Goal: Task Accomplishment & Management: Use online tool/utility

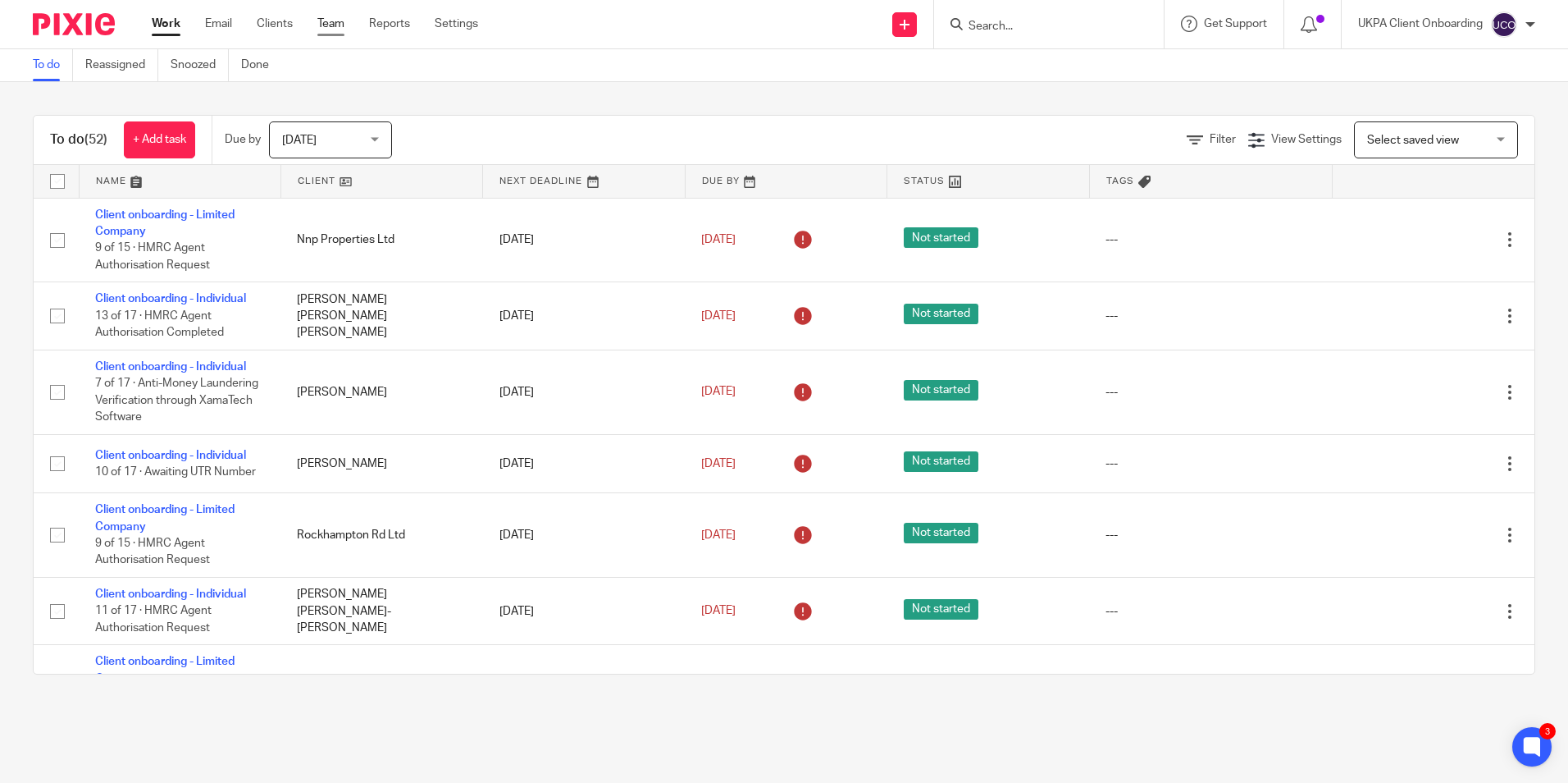
click at [330, 19] on link "Team" at bounding box center [330, 24] width 27 height 16
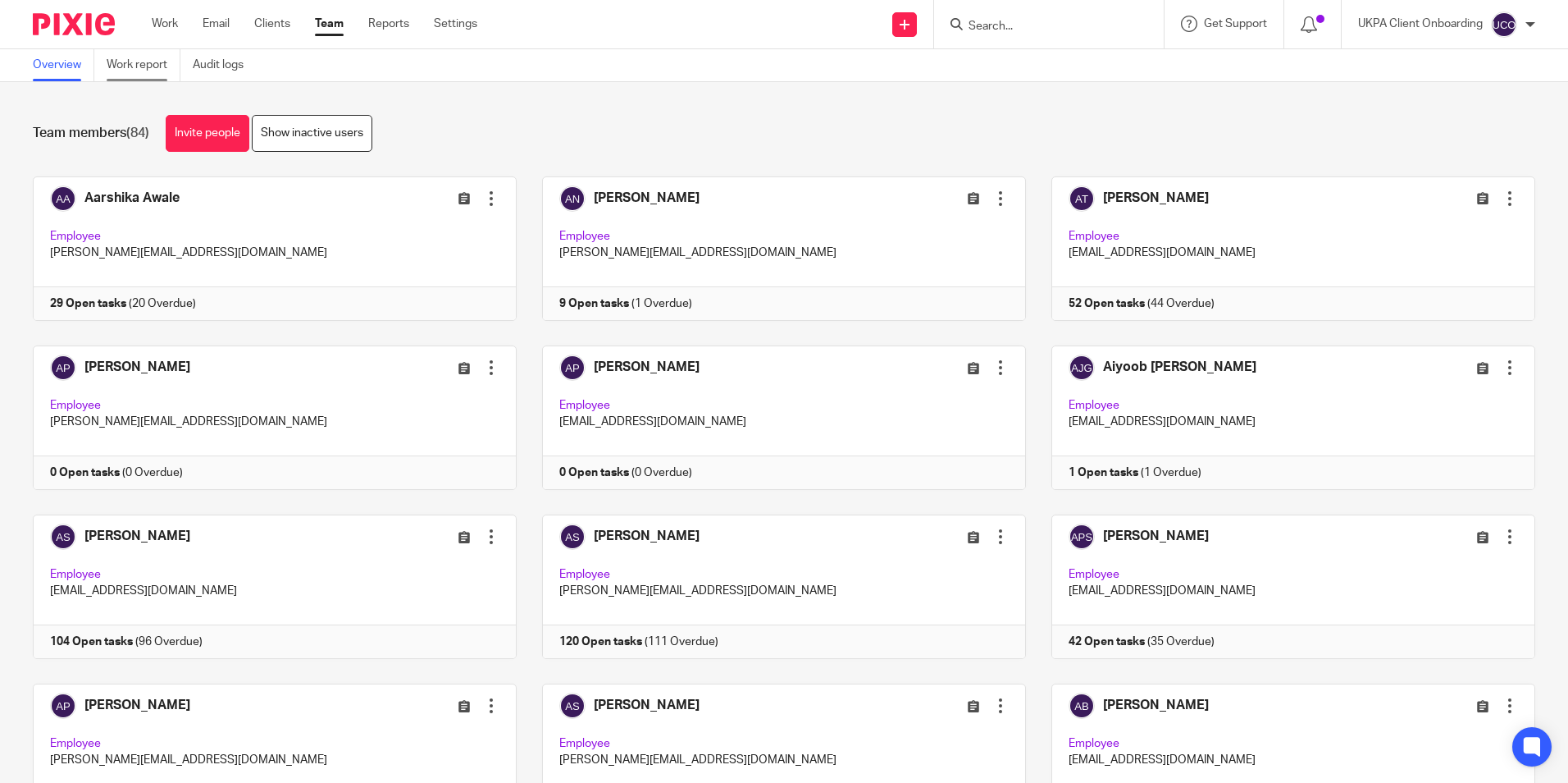
click at [147, 65] on link "Work report" at bounding box center [143, 65] width 74 height 32
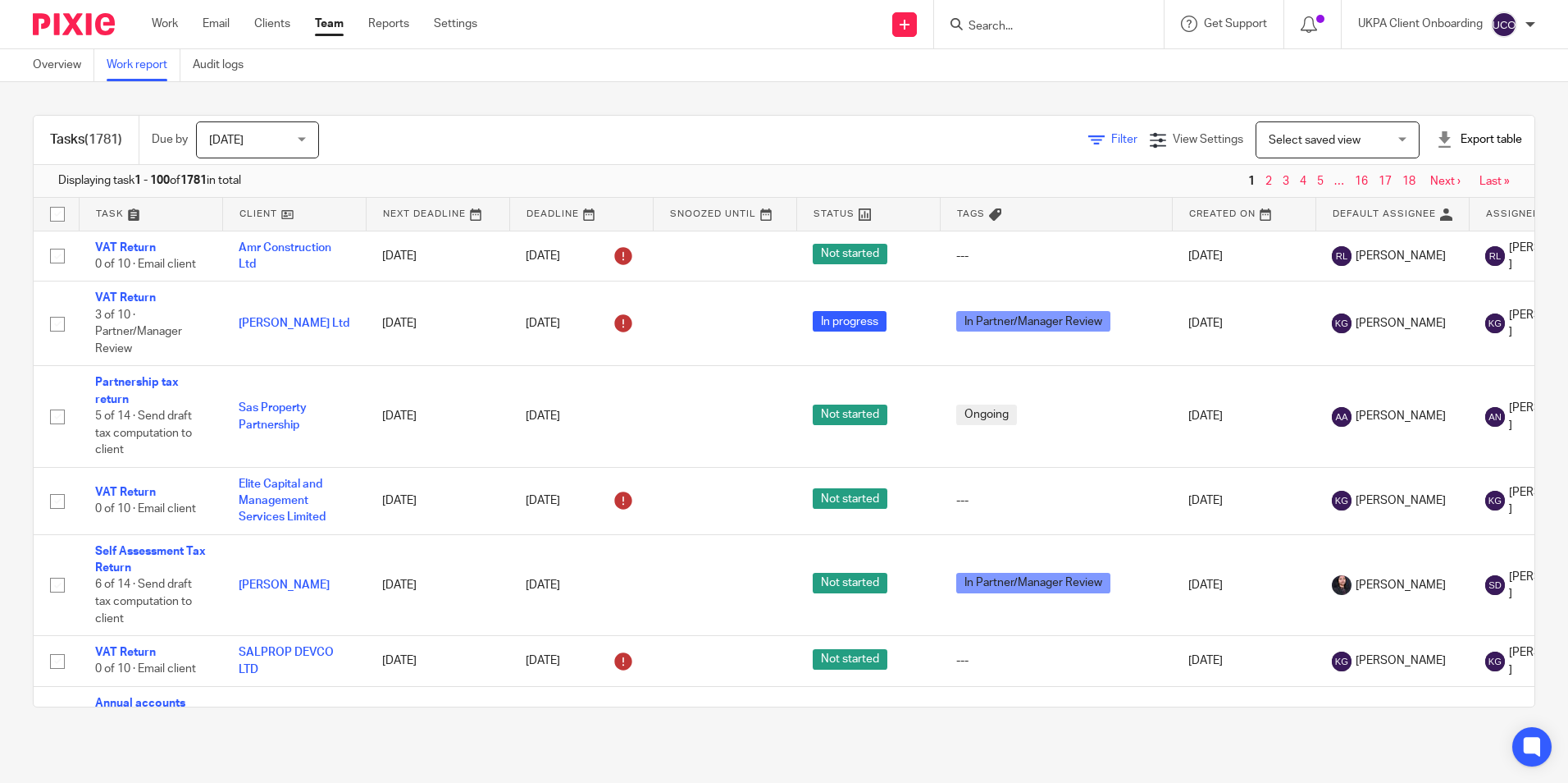
click at [1088, 137] on link "Filter" at bounding box center [1113, 139] width 49 height 12
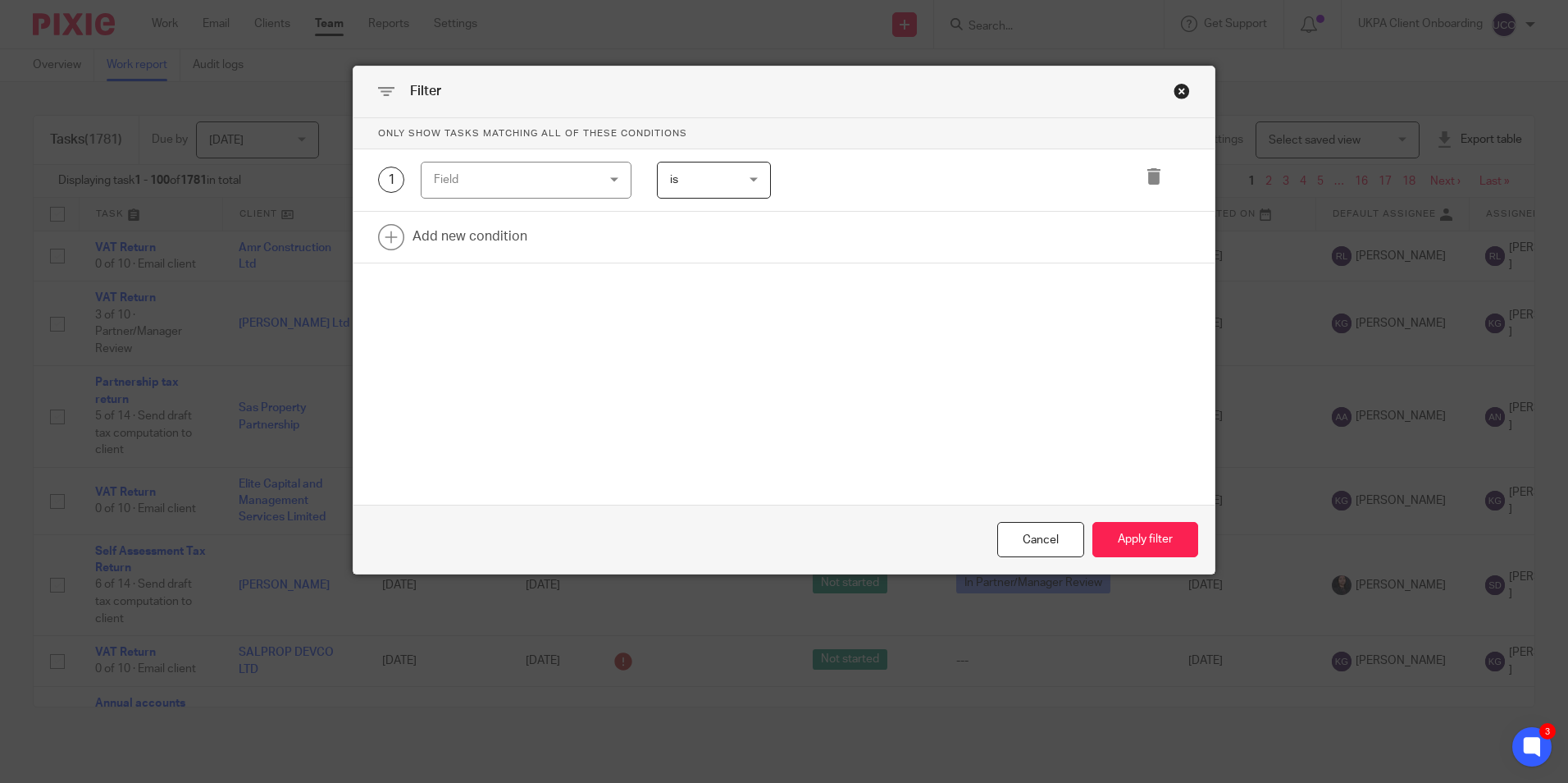
click at [562, 176] on div "Field" at bounding box center [513, 180] width 157 height 35
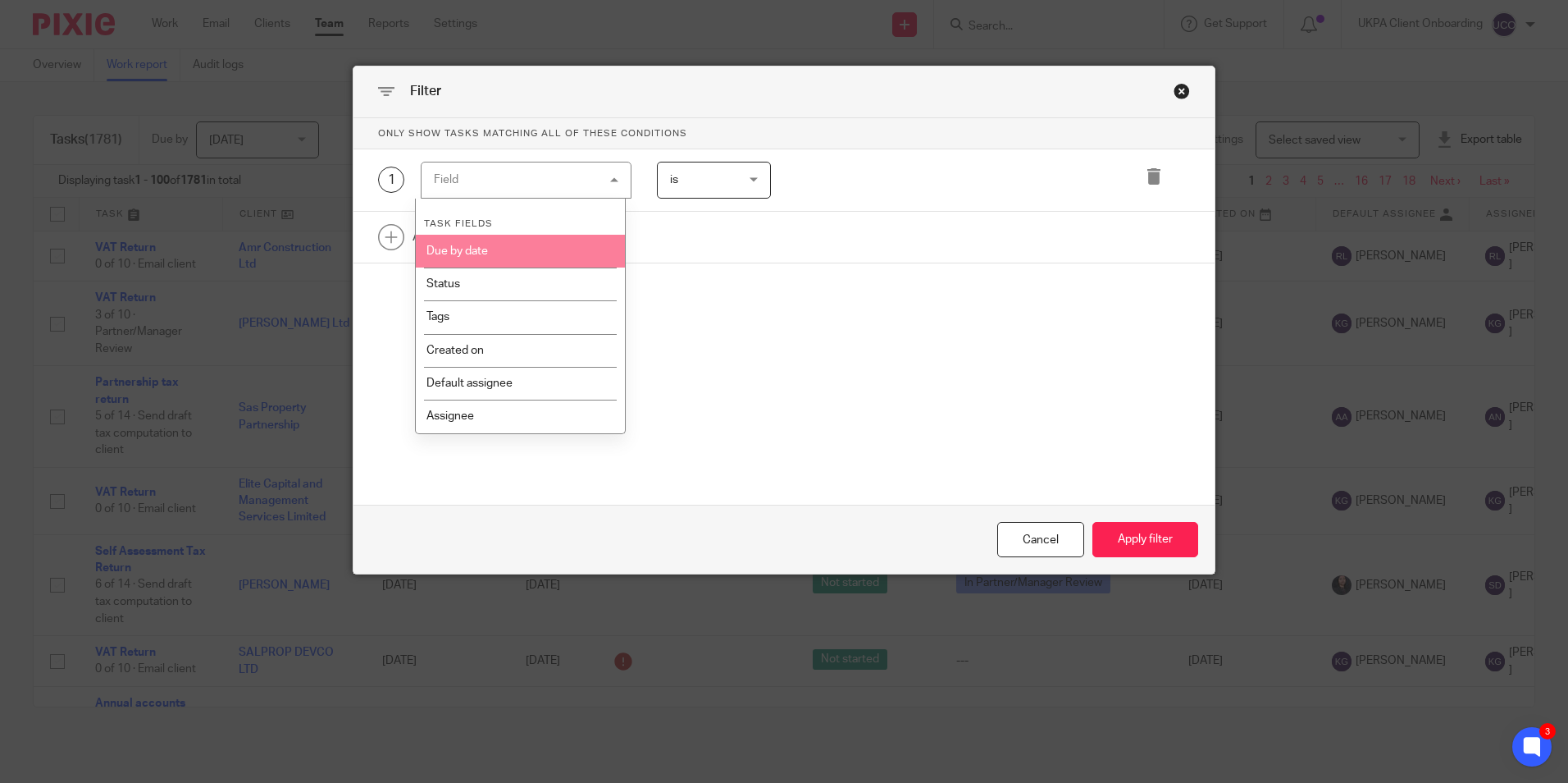
click at [515, 246] on li "Due by date" at bounding box center [521, 251] width 209 height 33
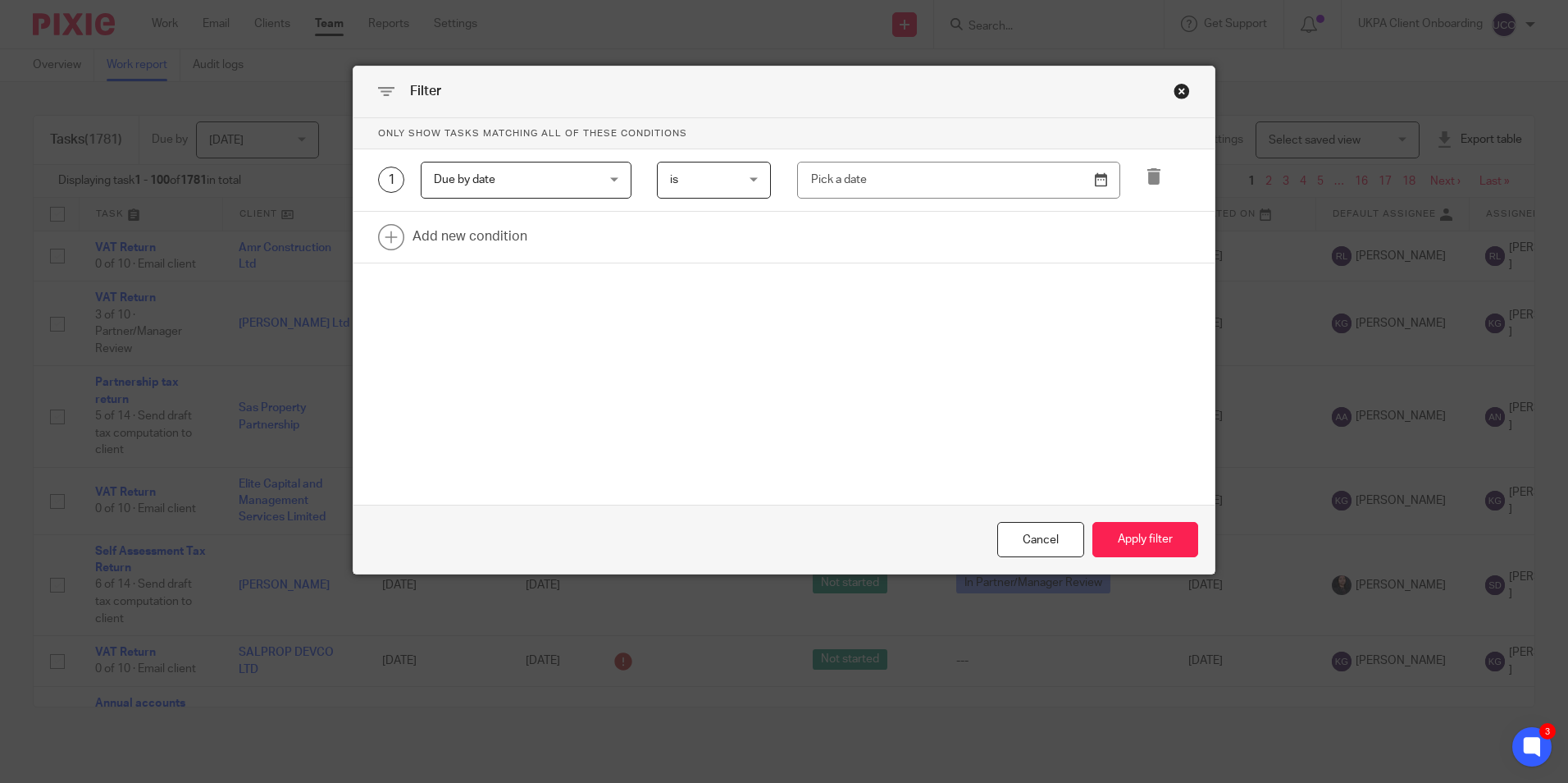
click at [678, 197] on span "is" at bounding box center [710, 180] width 81 height 35
click at [695, 349] on span "between" at bounding box center [685, 348] width 45 height 12
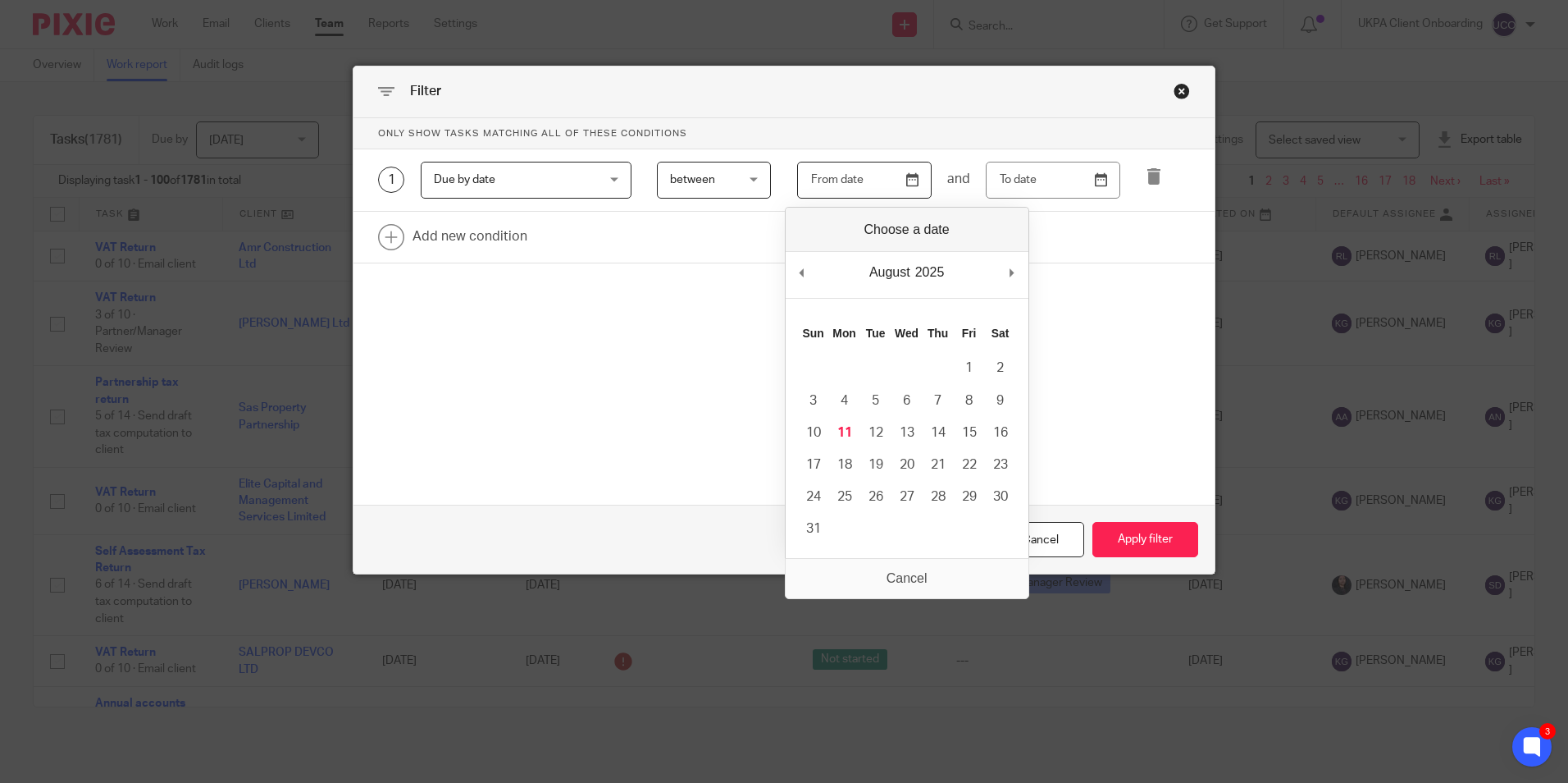
click at [861, 185] on input "Use the arrow keys to pick a date" at bounding box center [864, 180] width 134 height 37
type input "2025-01-01"
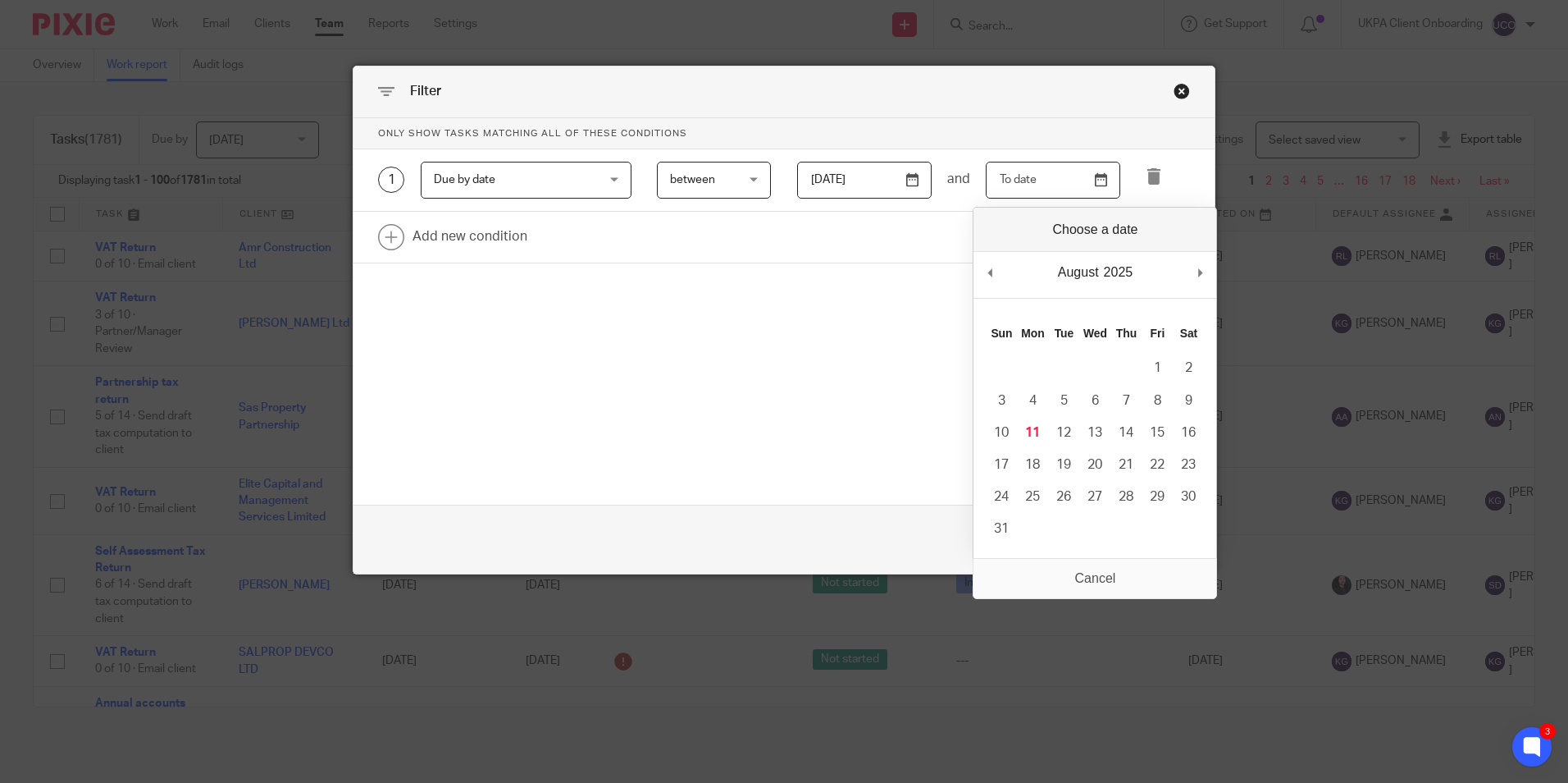
click at [1093, 182] on input "Use the arrow keys to pick a date" at bounding box center [1052, 180] width 134 height 37
type input "[DATE]"
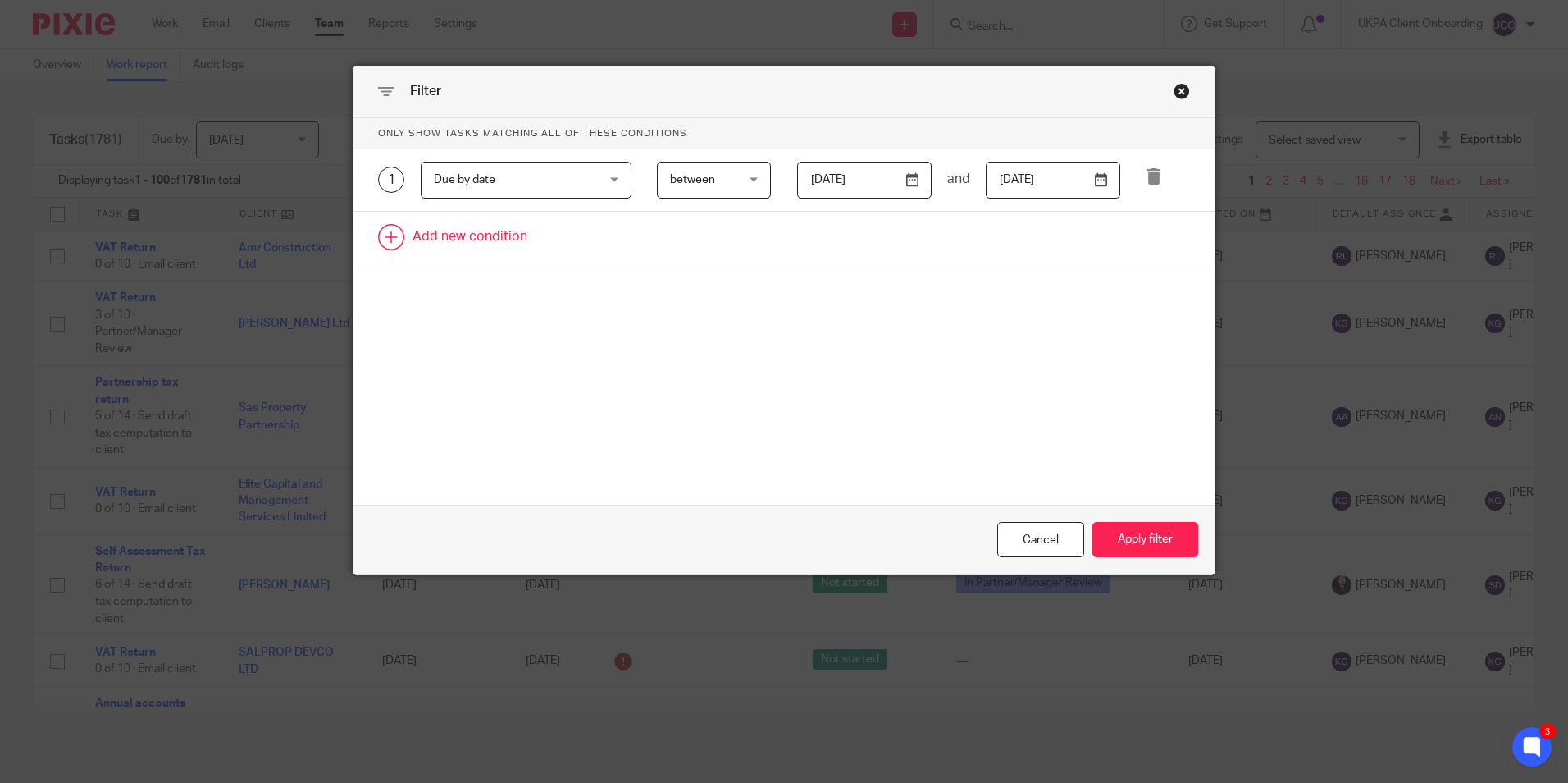
click at [410, 241] on link at bounding box center [784, 237] width 861 height 51
click at [477, 228] on div "Field" at bounding box center [513, 242] width 157 height 35
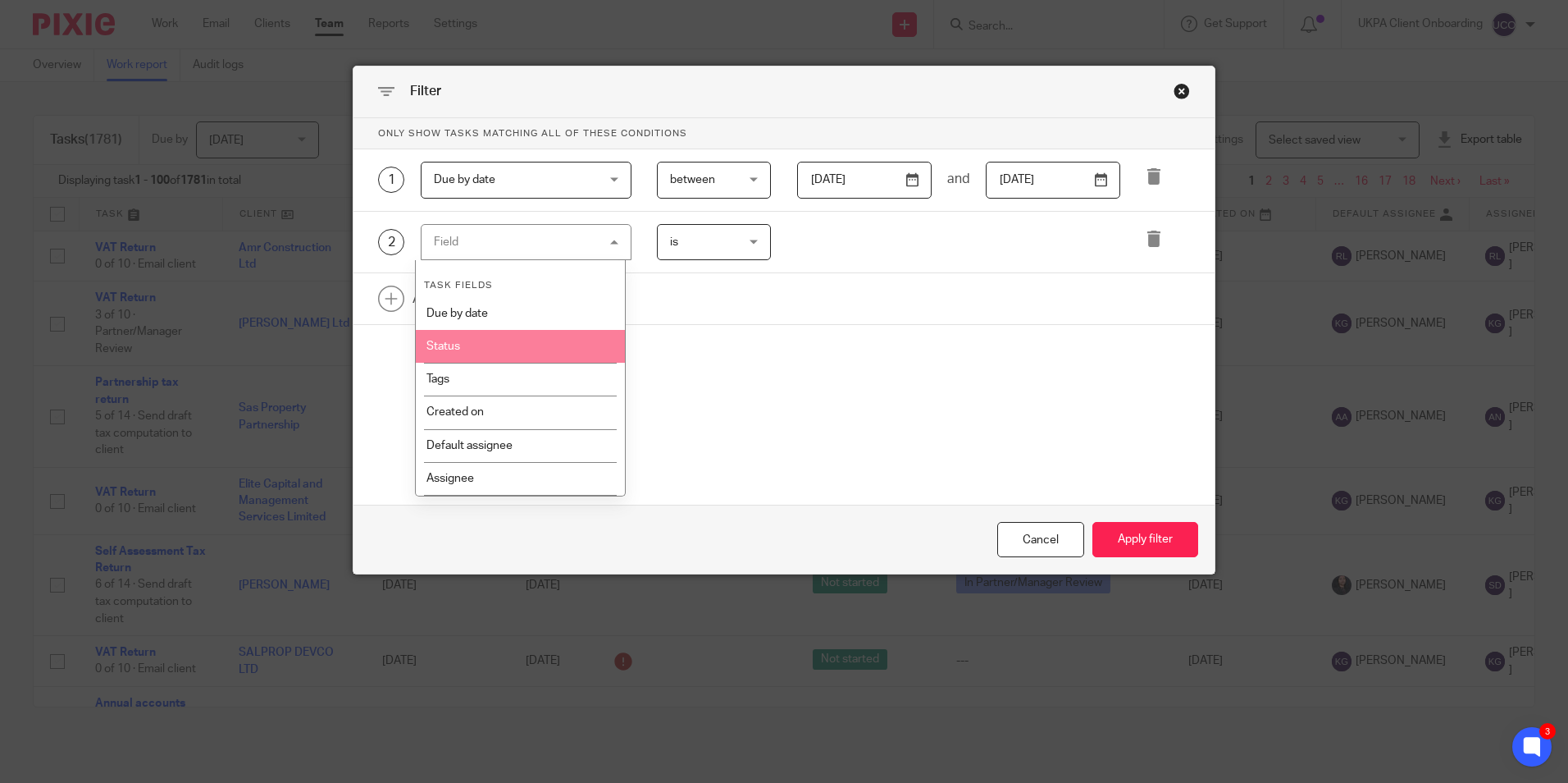
click at [501, 342] on li "Status" at bounding box center [521, 346] width 209 height 33
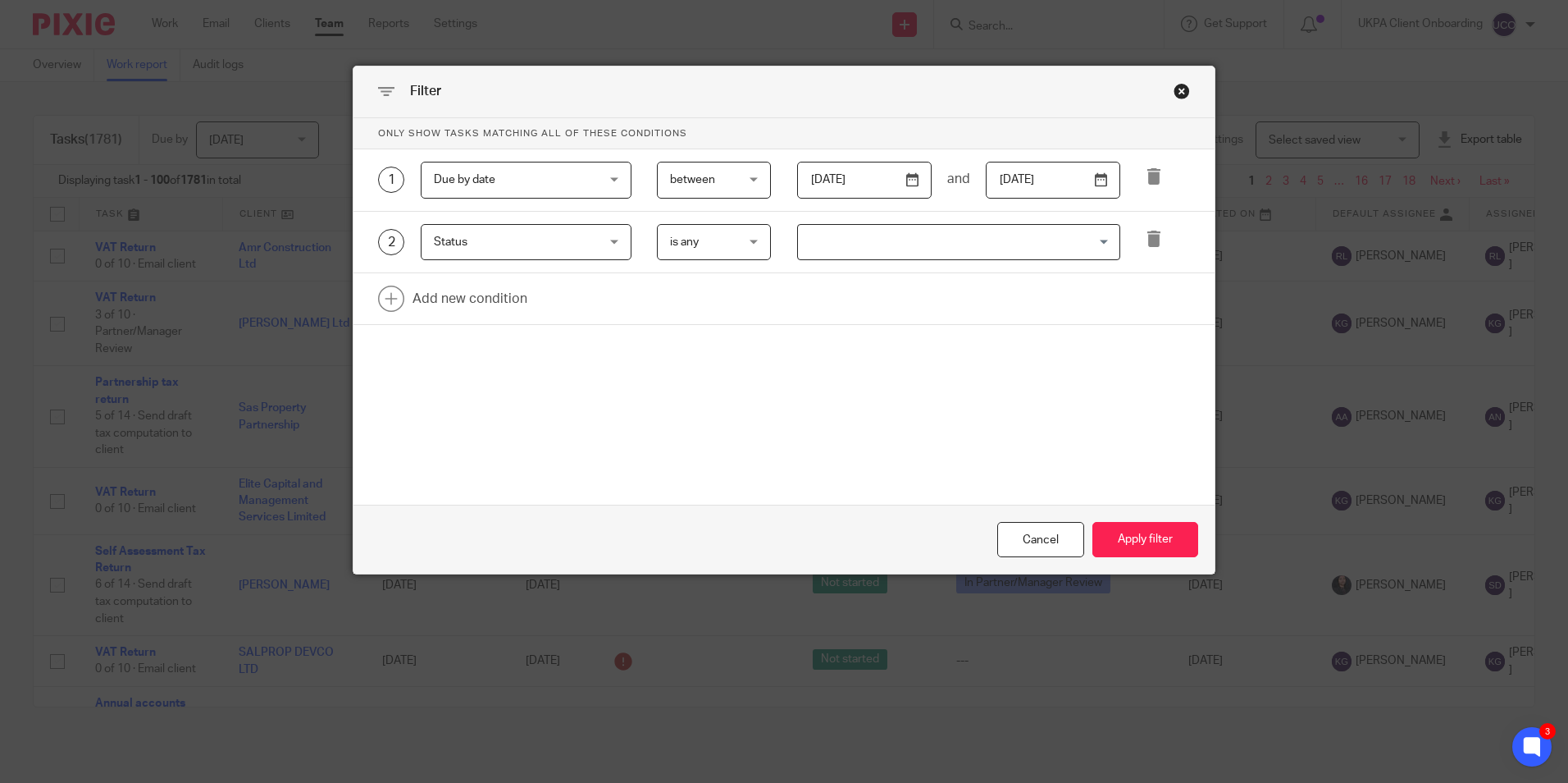
click at [708, 241] on span "is any" at bounding box center [710, 242] width 81 height 35
click at [712, 241] on div "is any is any" at bounding box center [714, 242] width 114 height 37
click at [882, 242] on input "Search for option" at bounding box center [954, 242] width 311 height 29
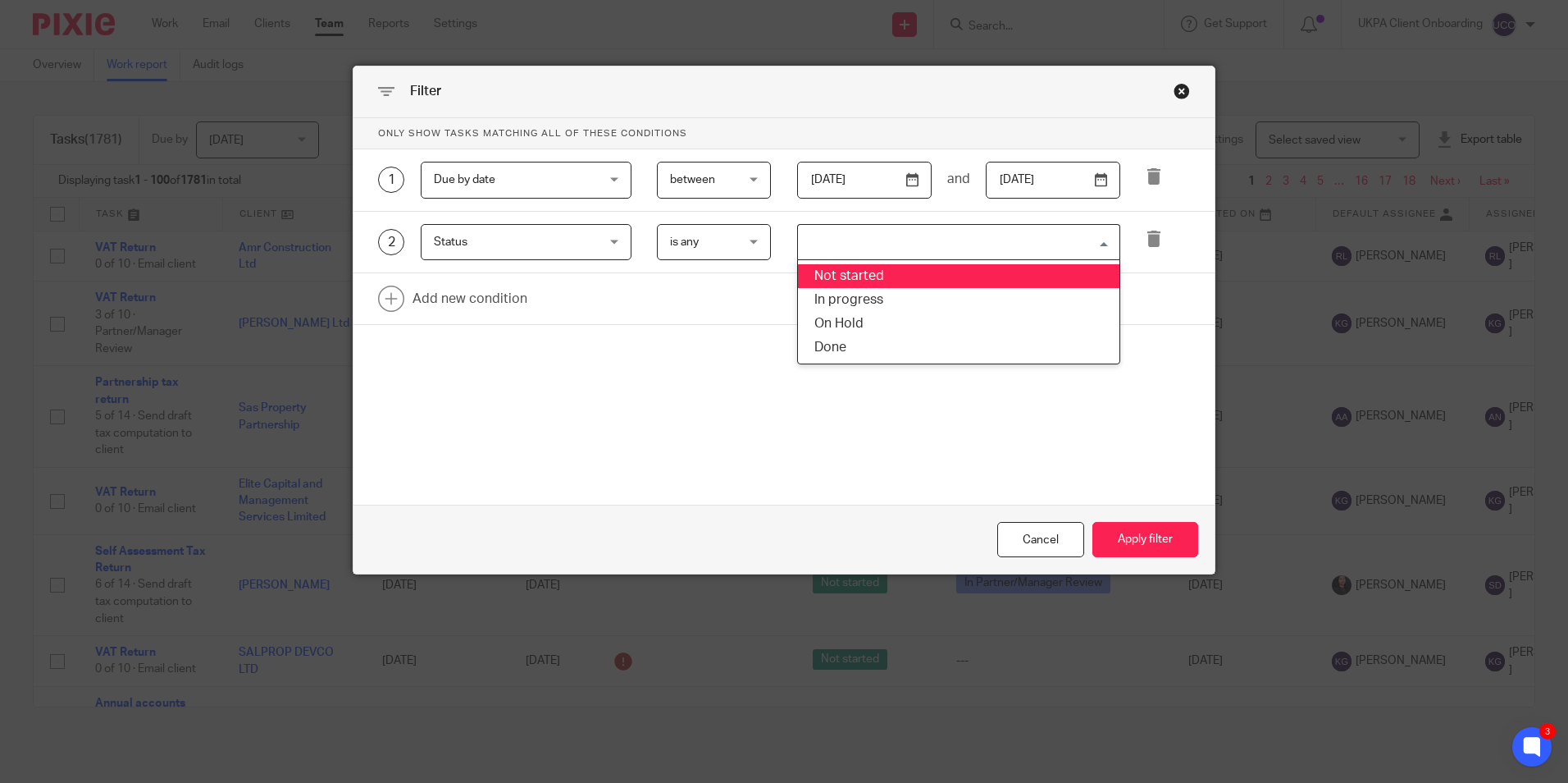
click at [865, 283] on li "Not started" at bounding box center [958, 275] width 321 height 24
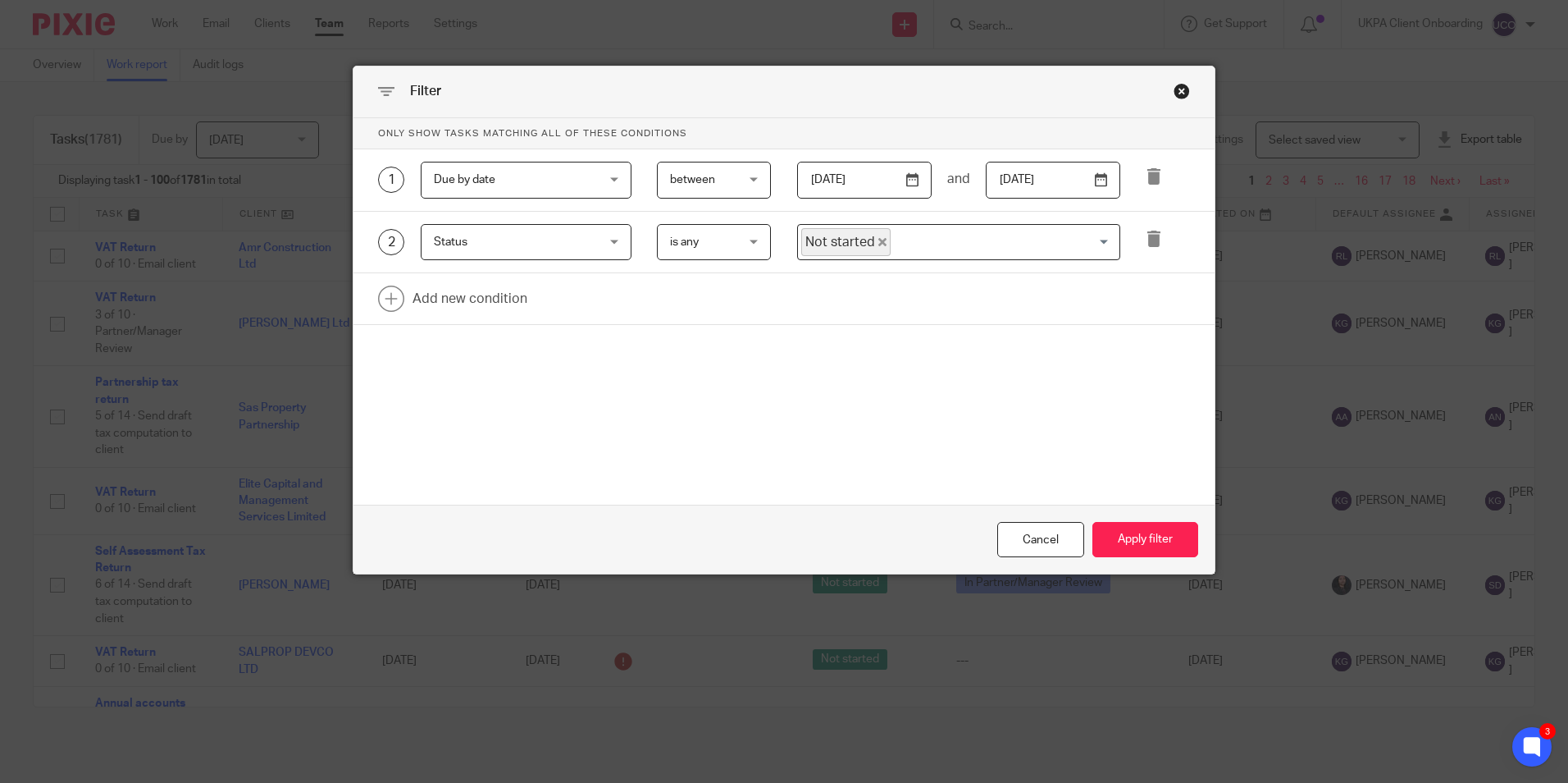
click at [915, 232] on input "Search for option" at bounding box center [1001, 242] width 218 height 29
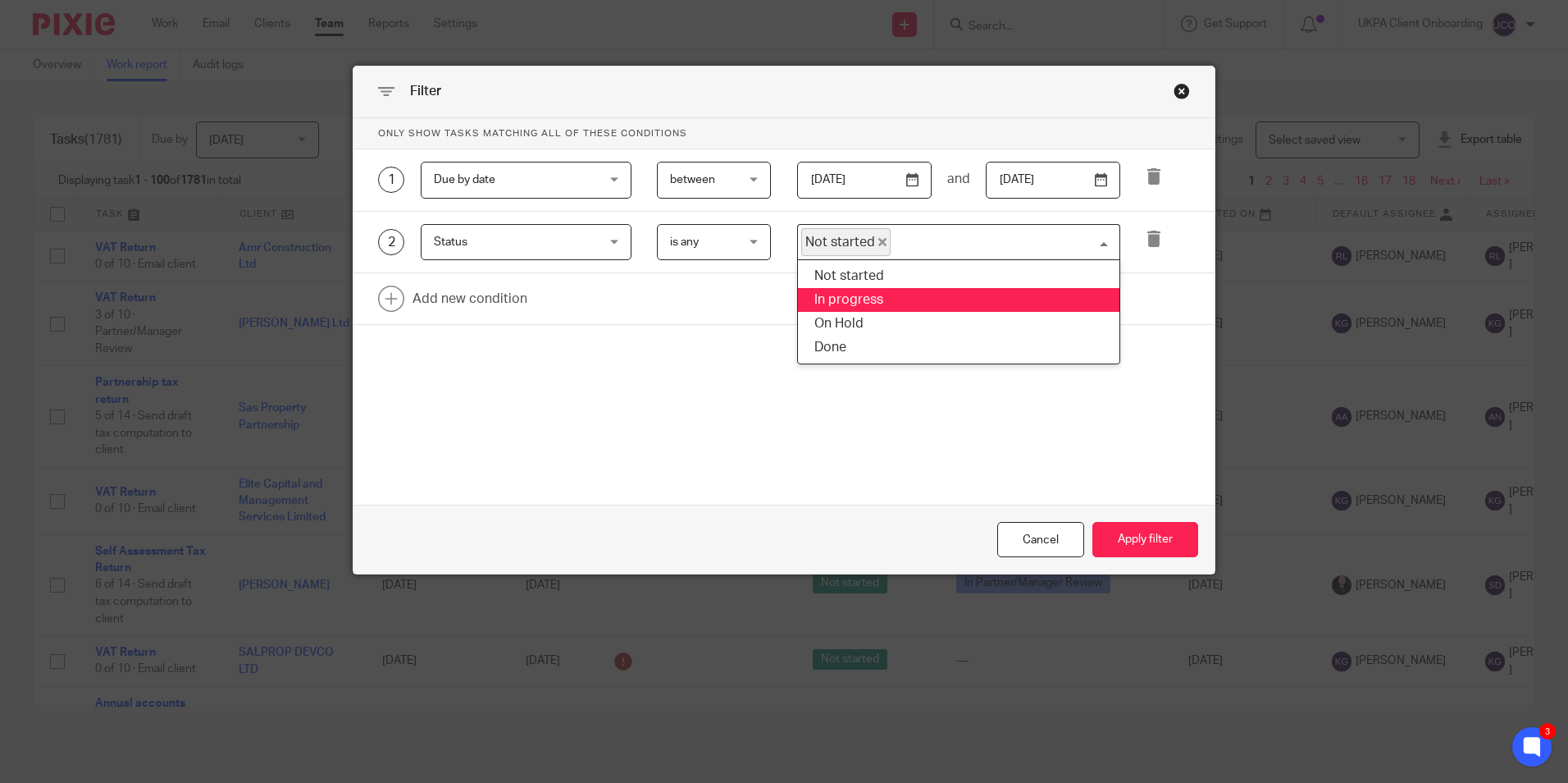
click at [901, 293] on li "In progress" at bounding box center [958, 299] width 321 height 24
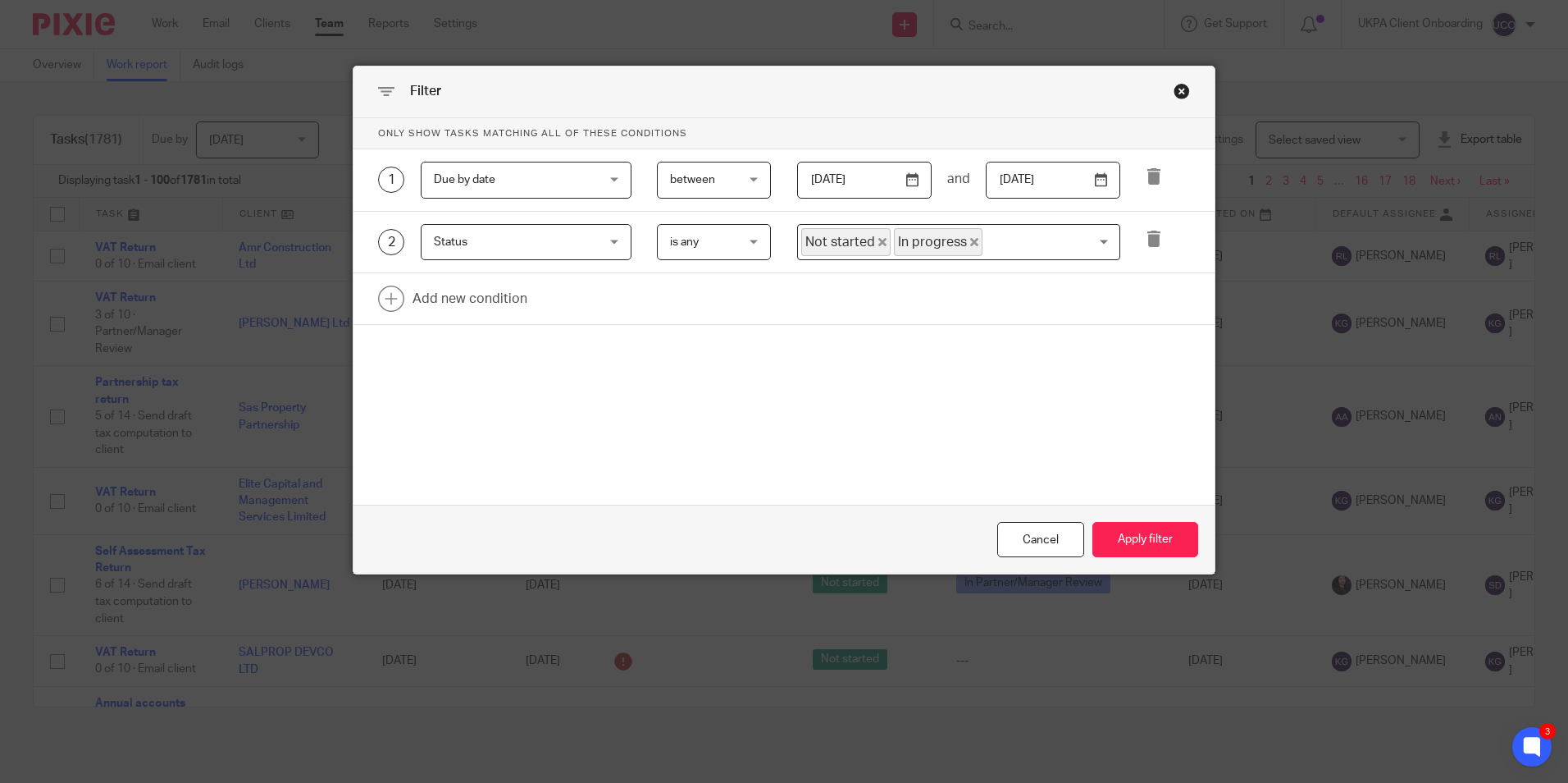
click at [995, 238] on input "Search for option" at bounding box center [1046, 242] width 126 height 29
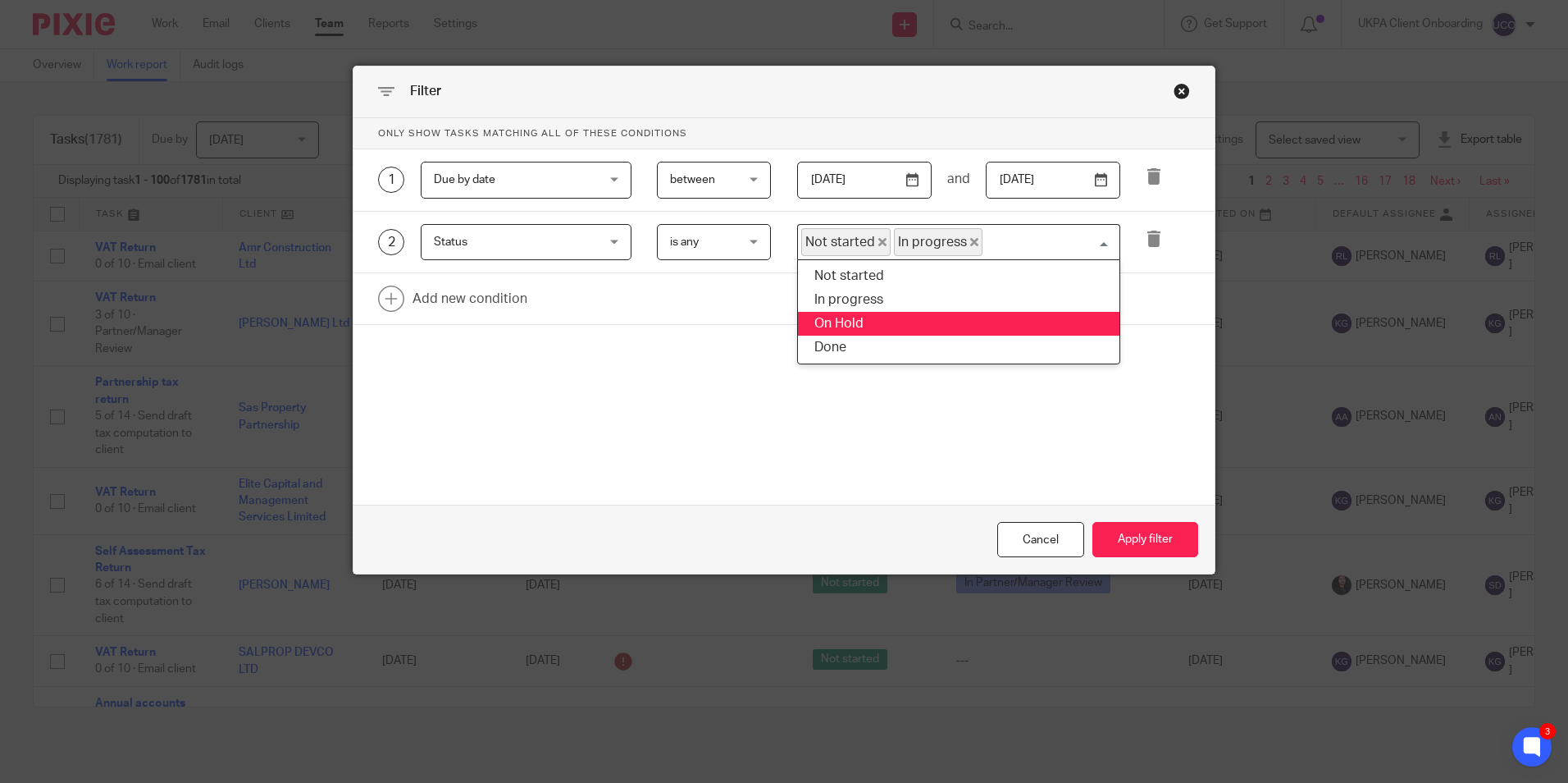
click at [965, 319] on li "On Hold" at bounding box center [958, 323] width 321 height 24
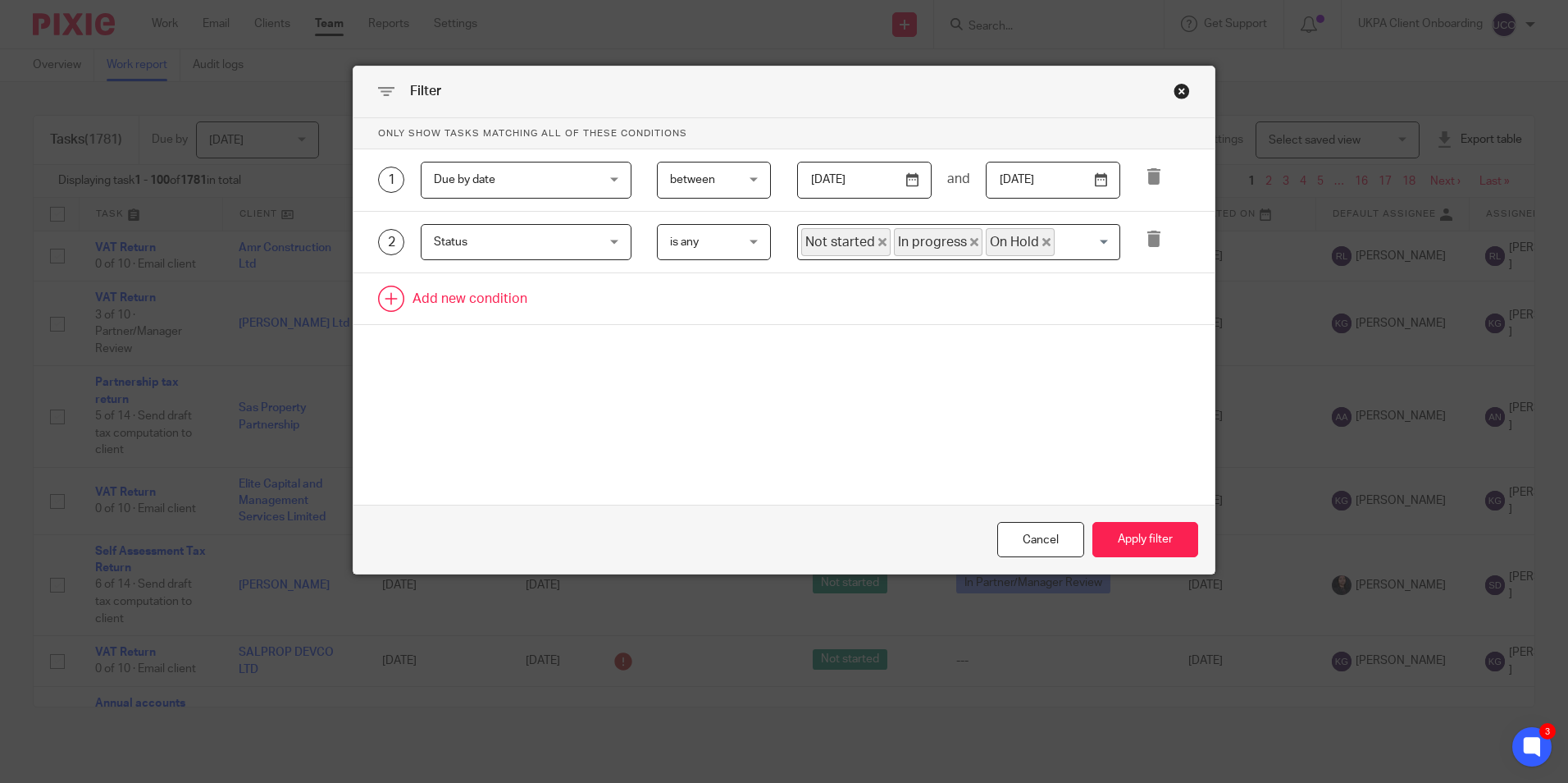
click at [498, 289] on link at bounding box center [784, 298] width 861 height 51
click at [545, 303] on div "Field" at bounding box center [513, 303] width 157 height 35
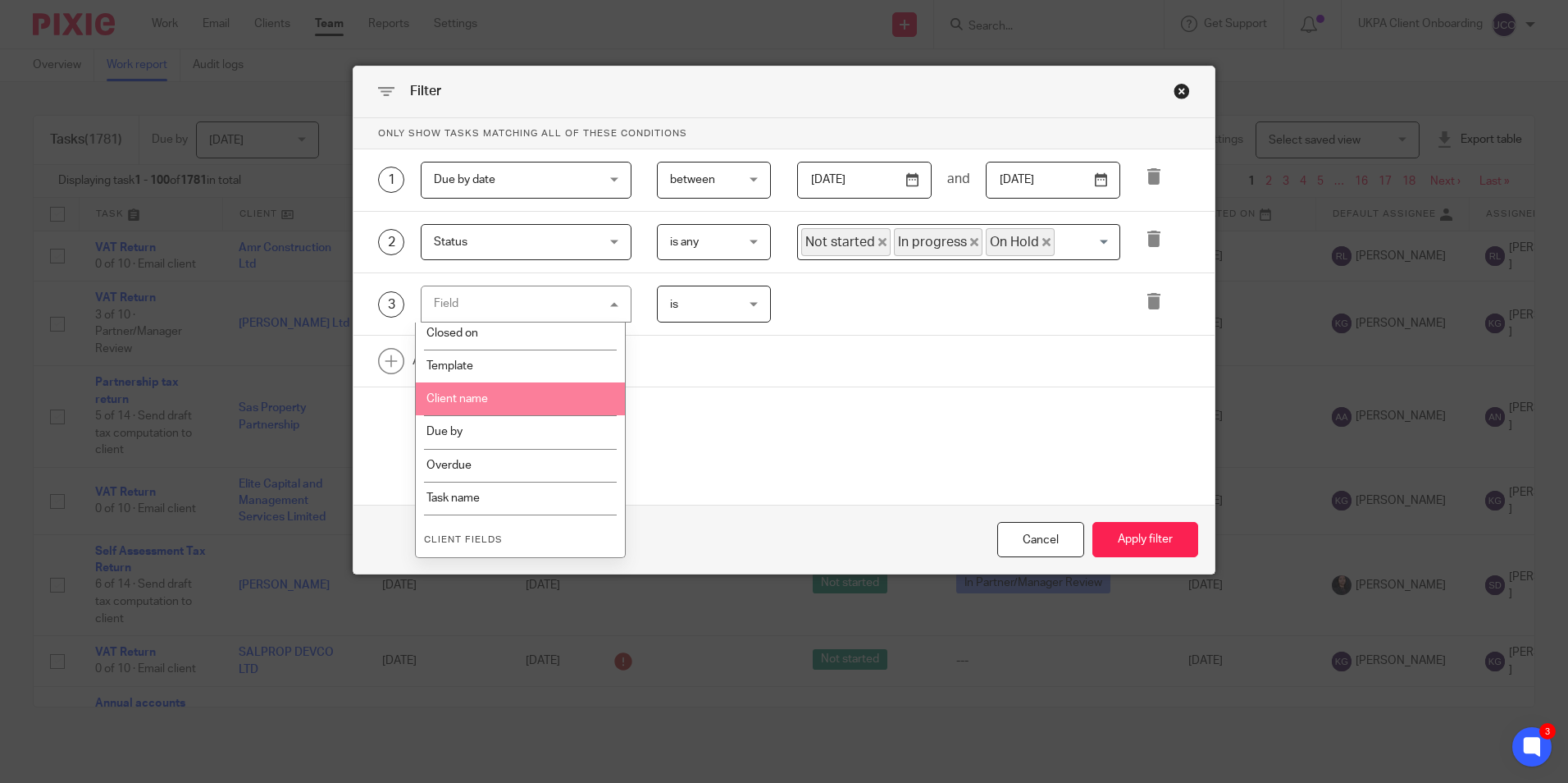
scroll to position [246, 0]
click at [500, 387] on li "Template" at bounding box center [521, 394] width 209 height 33
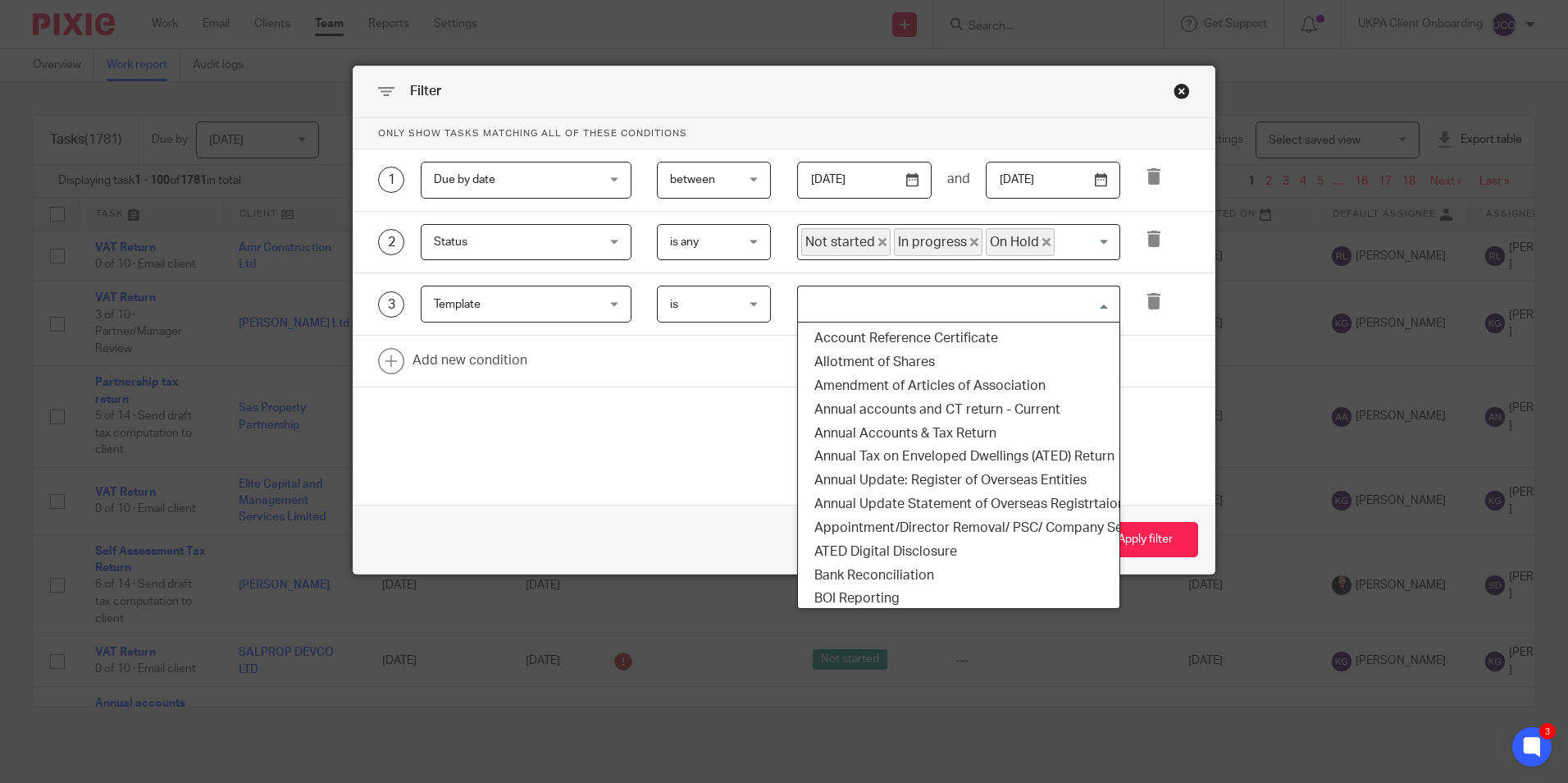
click at [838, 301] on input "Search for option" at bounding box center [954, 303] width 311 height 29
click at [932, 298] on input "Search for option" at bounding box center [954, 303] width 311 height 29
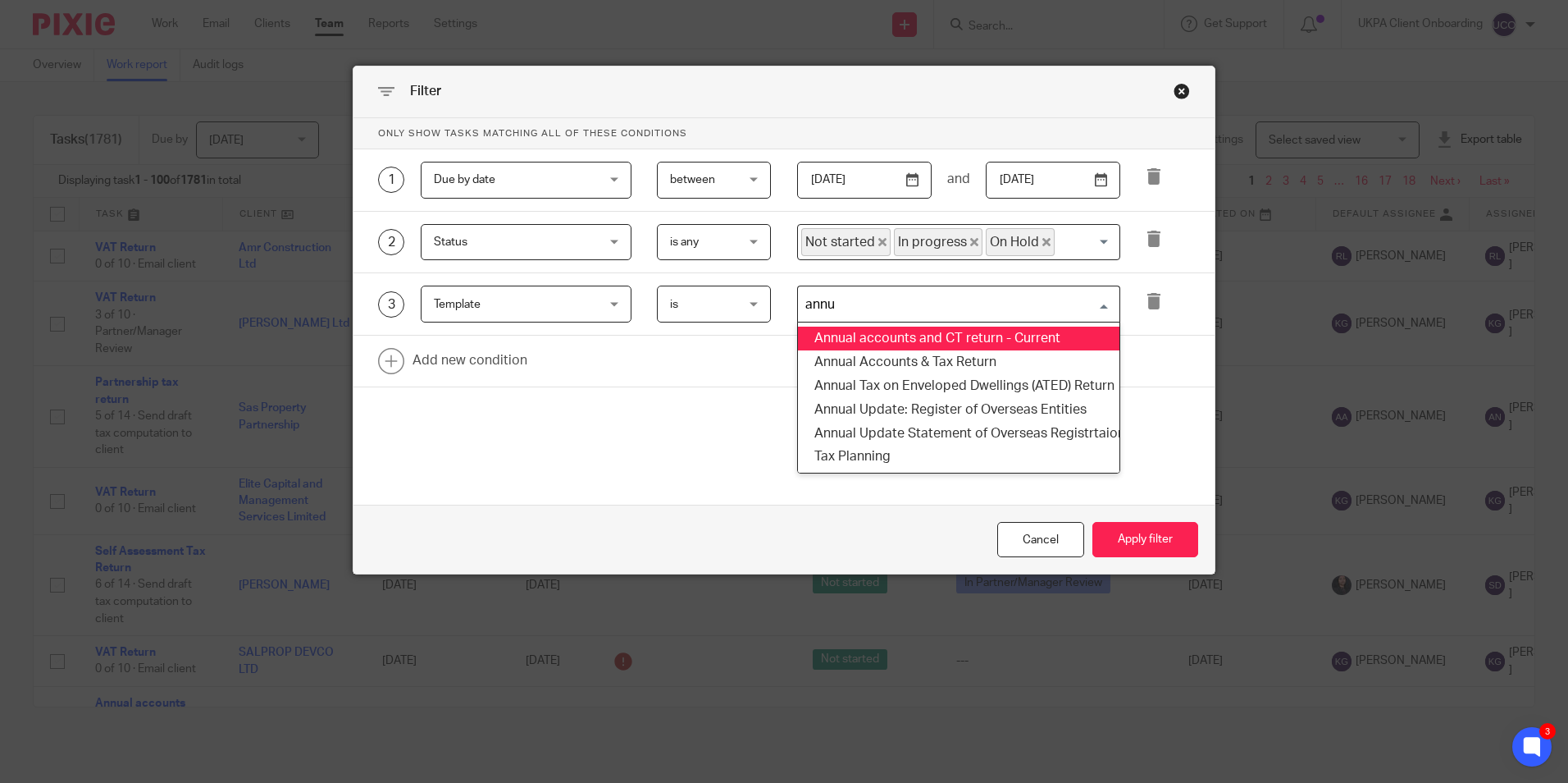
type input "annua"
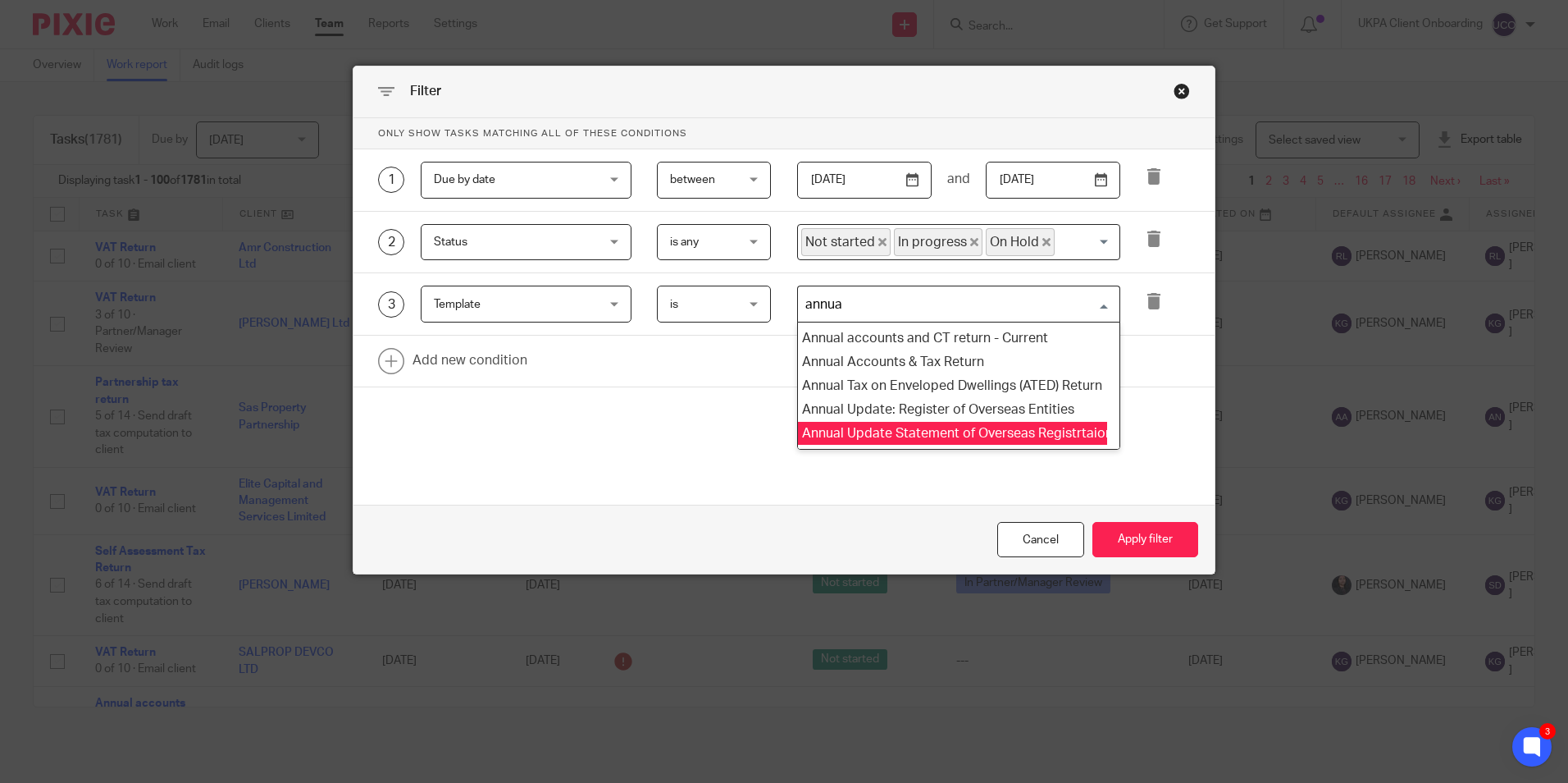
scroll to position [0, 0]
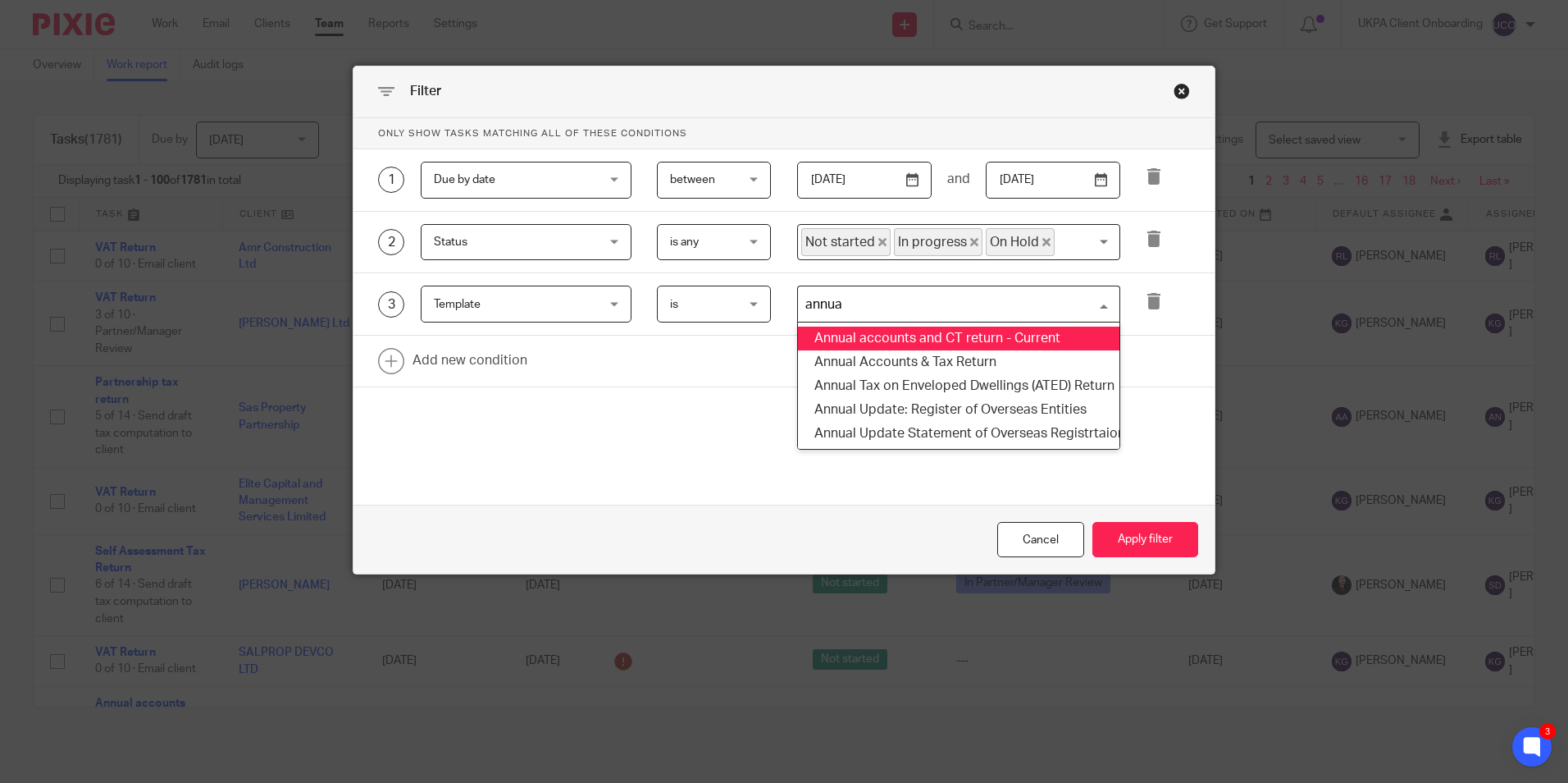
click at [885, 339] on li "Annual accounts and CT return - Current" at bounding box center [958, 338] width 321 height 24
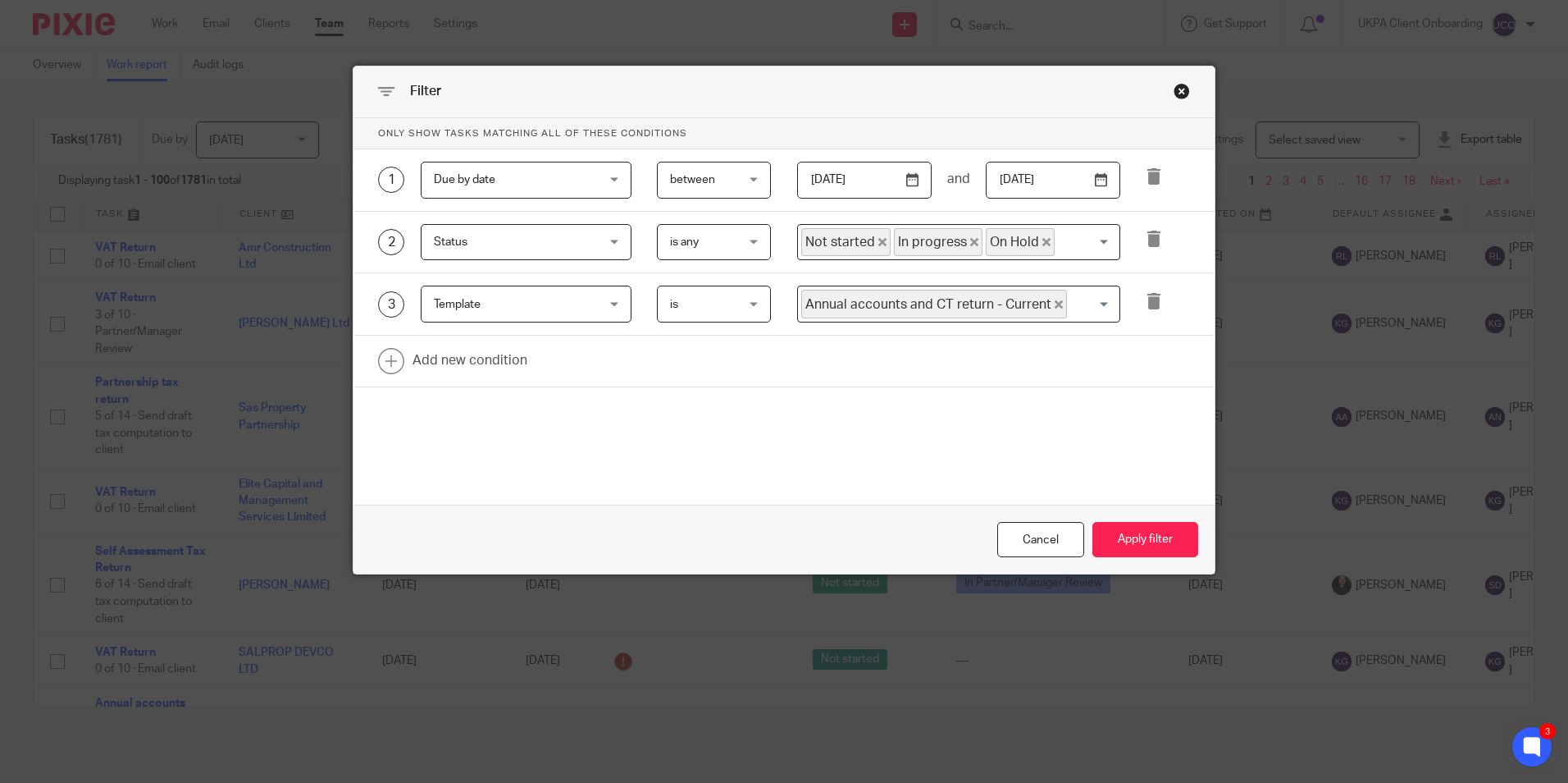
click at [1077, 306] on input "Search for option" at bounding box center [1089, 303] width 42 height 29
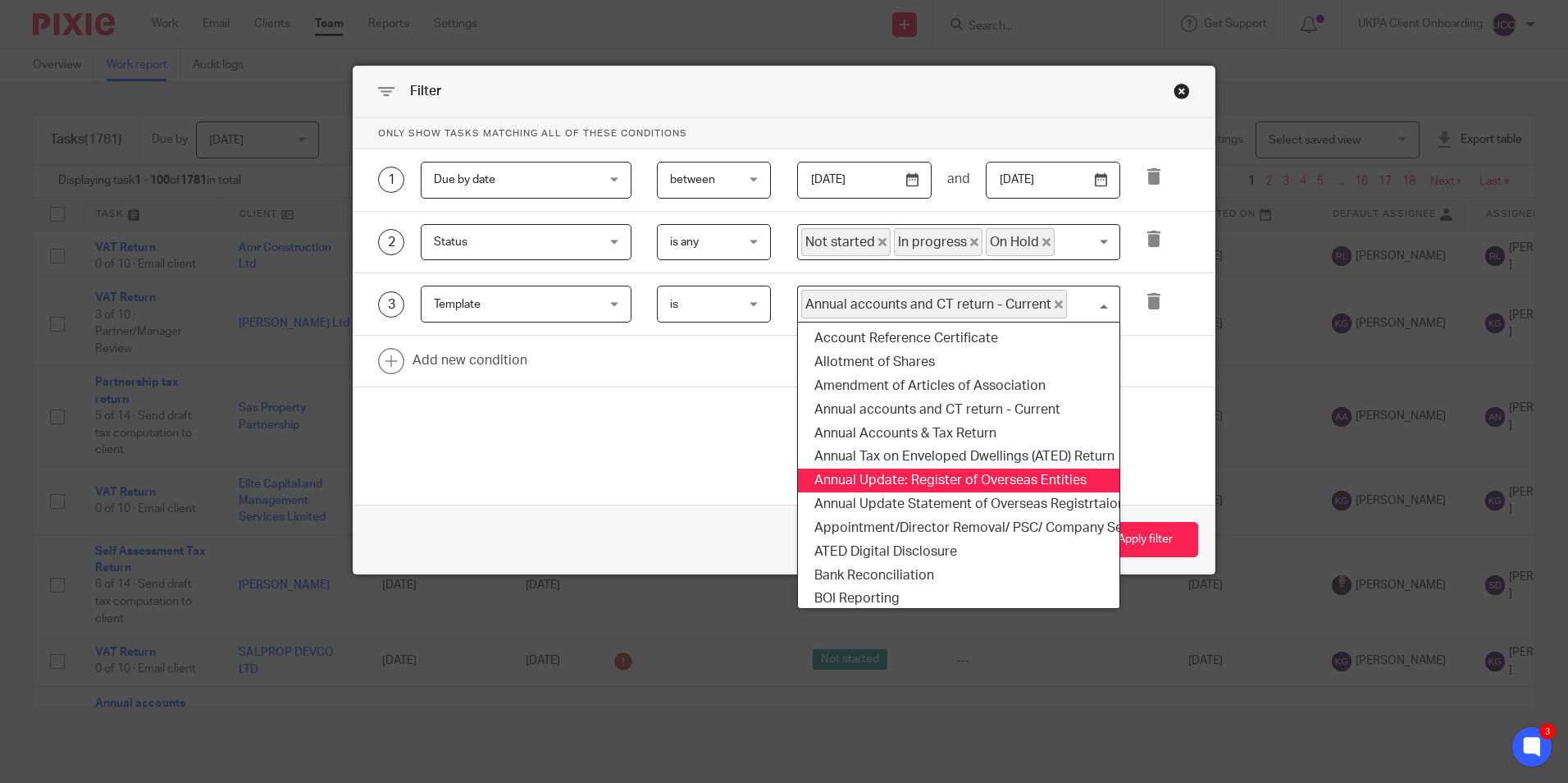
click at [1167, 475] on form "Only show tasks matching all of these conditions 1 Due by date Due by date Task…" at bounding box center [784, 345] width 861 height 456
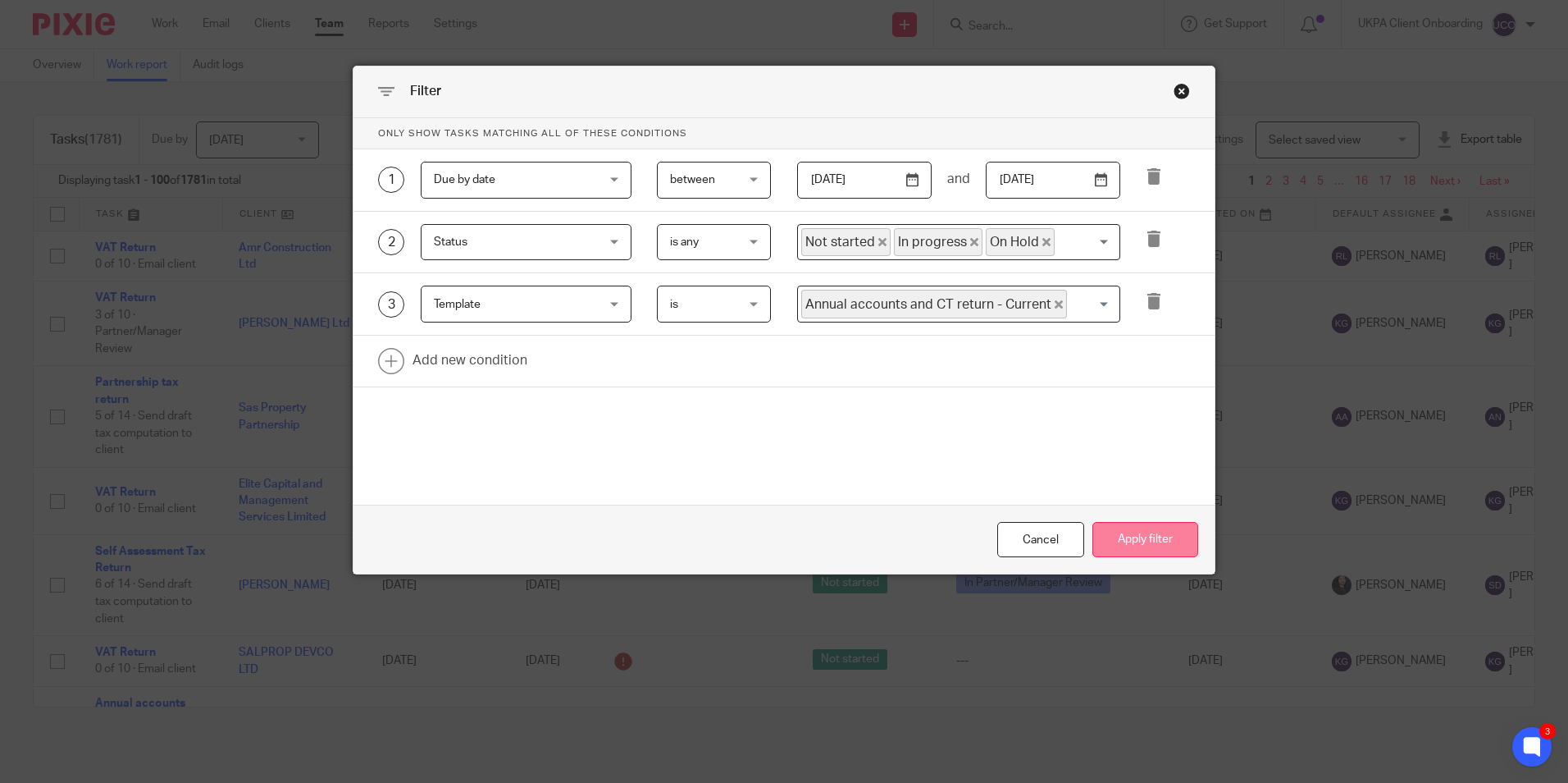
click at [1143, 528] on button "Apply filter" at bounding box center [1145, 539] width 105 height 35
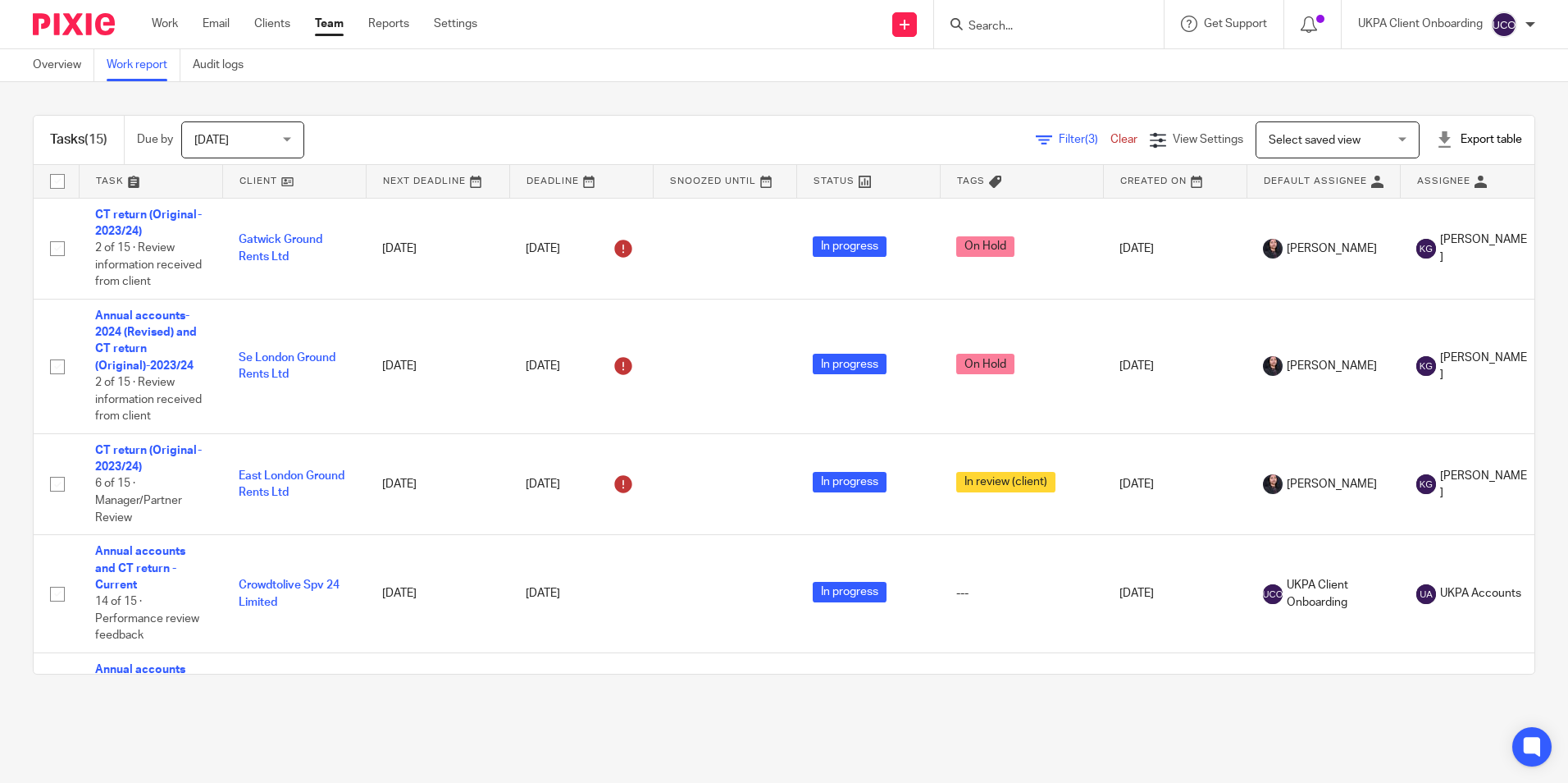
click at [1059, 135] on span "Filter (3)" at bounding box center [1084, 139] width 52 height 12
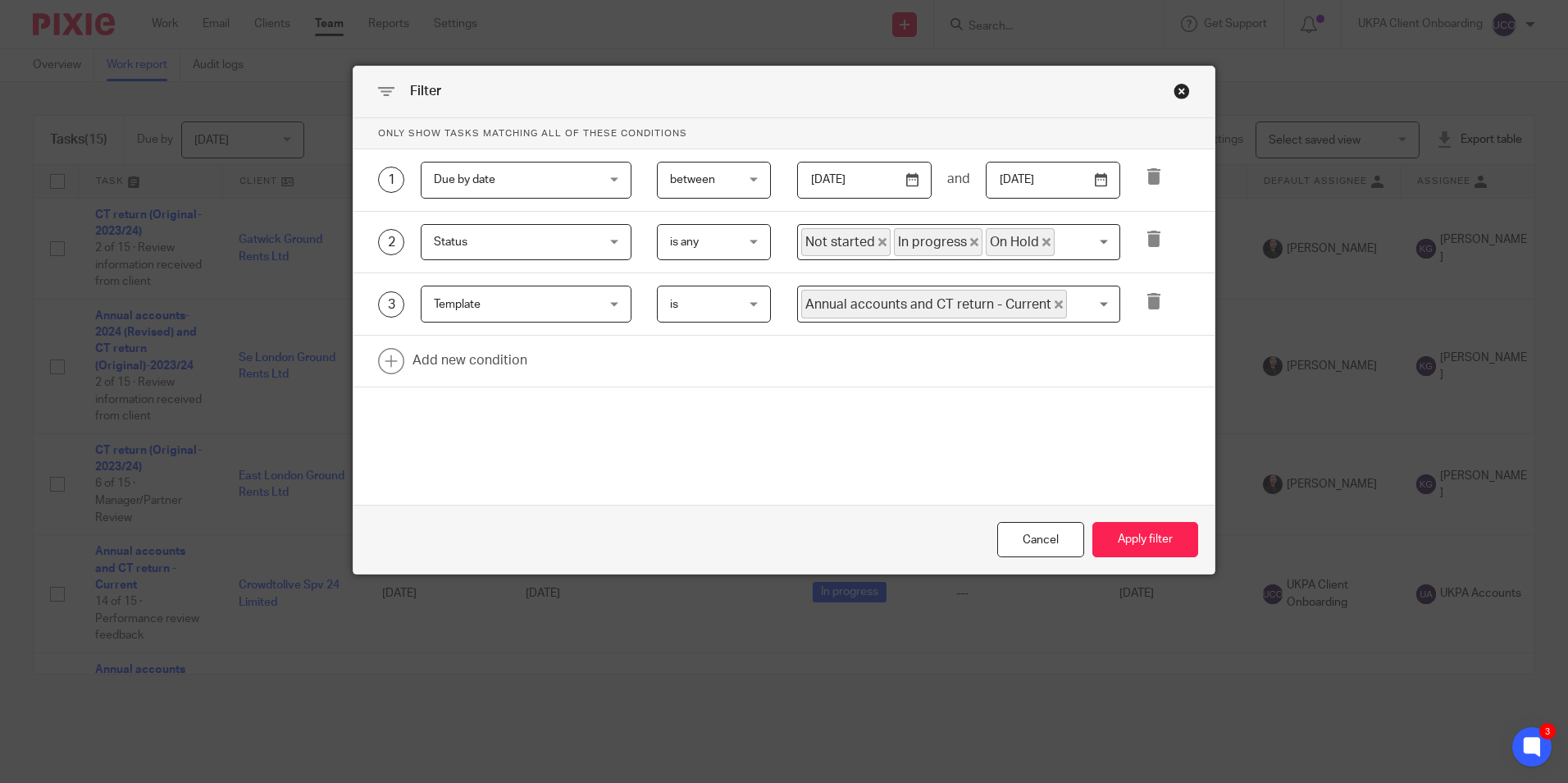
click at [1055, 303] on icon "Deselect Annual accounts and CT return - Current" at bounding box center [1059, 304] width 8 height 8
click at [1013, 305] on input "Search for option" at bounding box center [954, 303] width 311 height 29
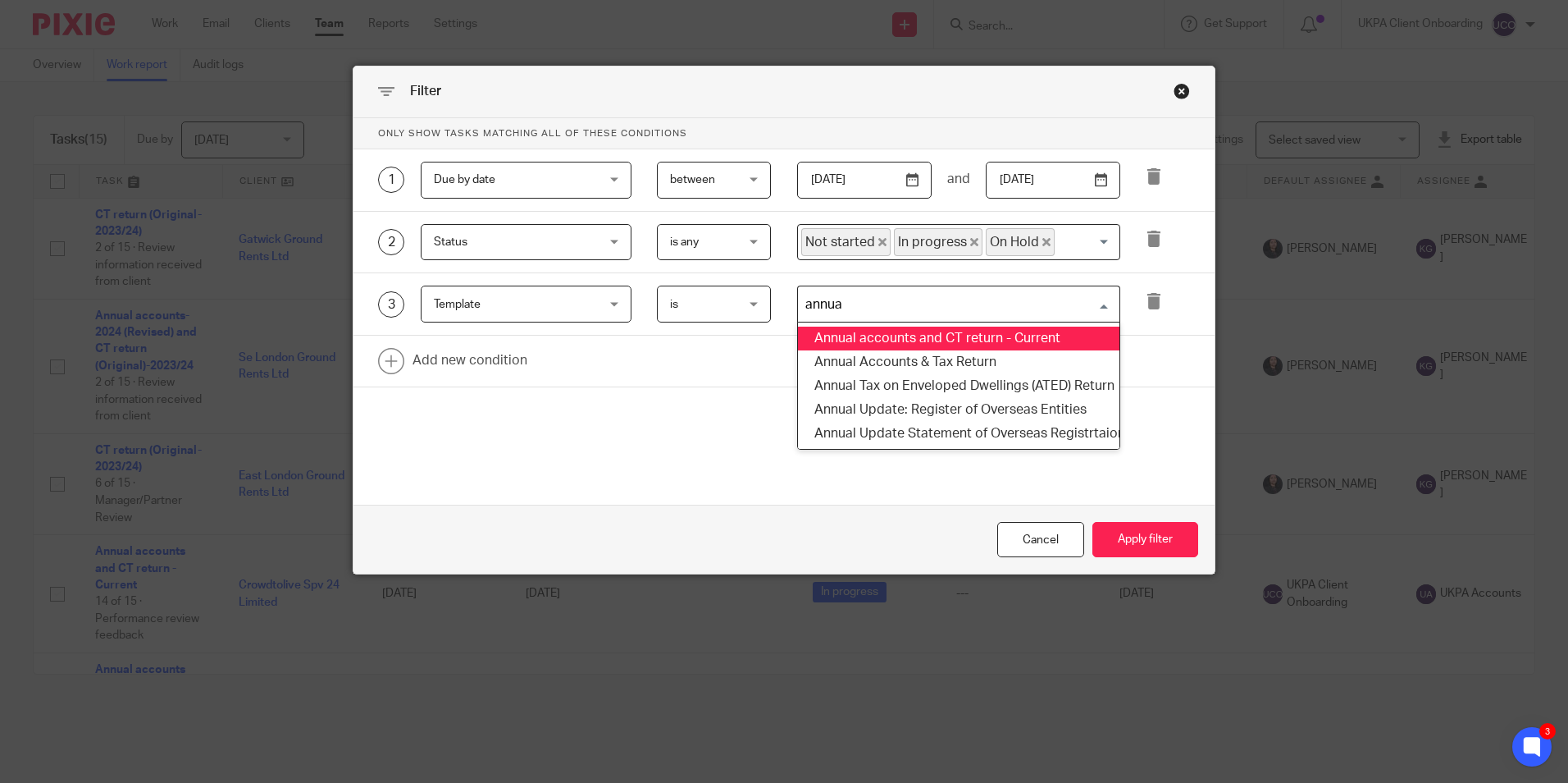
type input "annual"
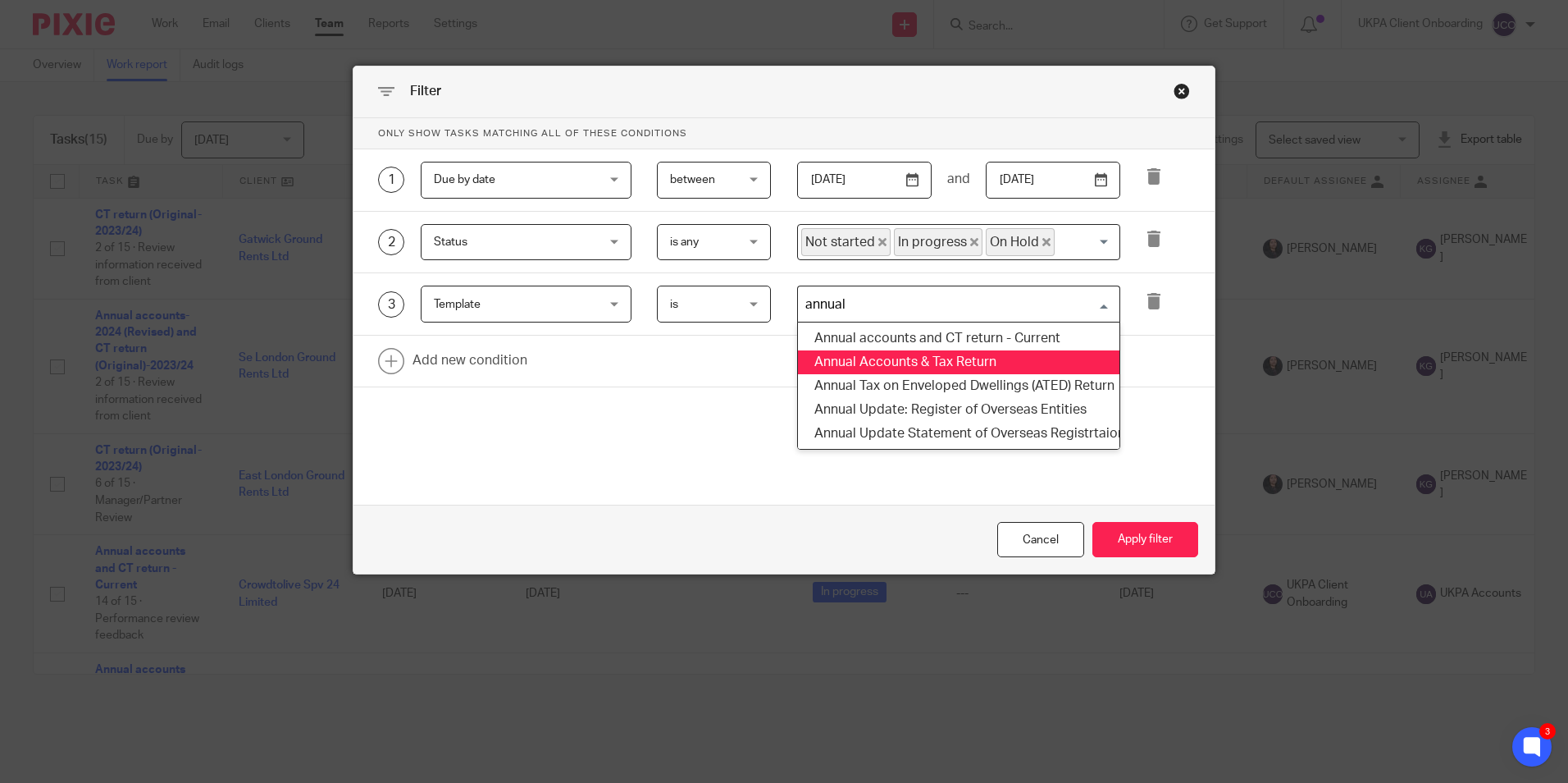
click at [995, 360] on li "Annual Accounts & Tax Return" at bounding box center [958, 362] width 321 height 24
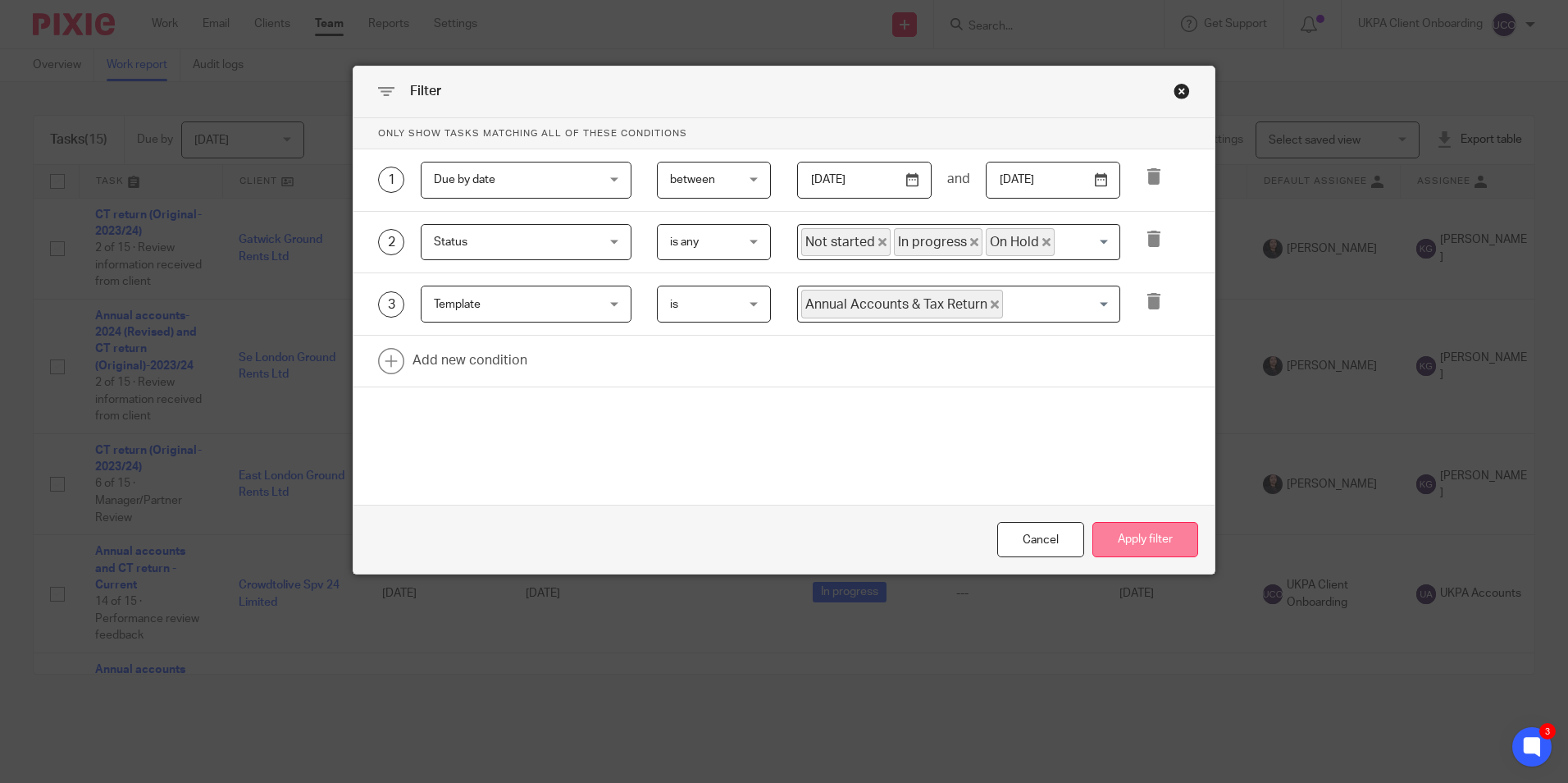
click at [1132, 532] on button "Apply filter" at bounding box center [1145, 539] width 105 height 35
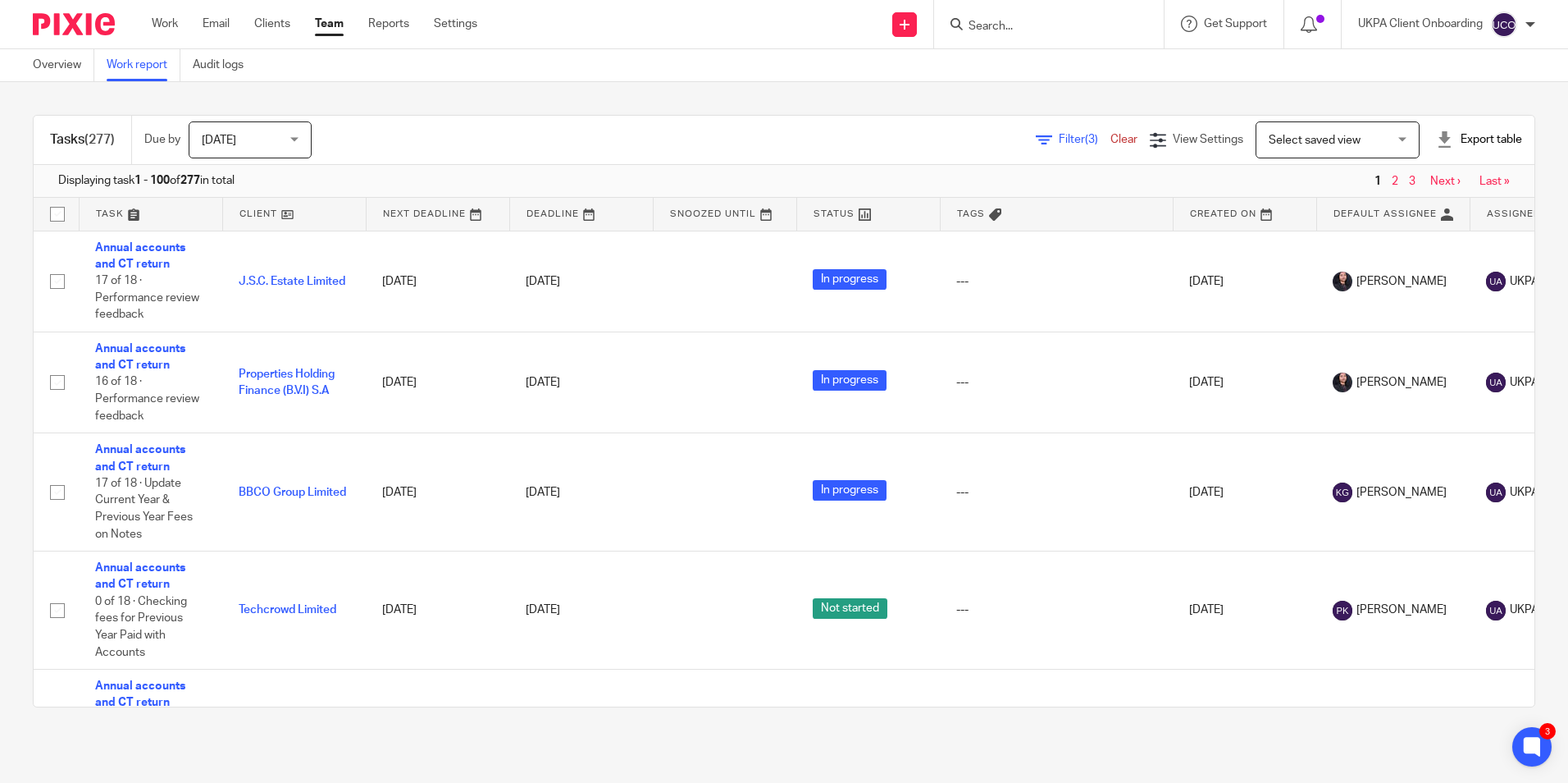
click at [1463, 131] on div "Export table" at bounding box center [1479, 139] width 87 height 16
click at [1436, 199] on link "Excel spreadsheet" at bounding box center [1438, 200] width 95 height 12
click at [1059, 137] on span "Filter (3)" at bounding box center [1084, 139] width 52 height 12
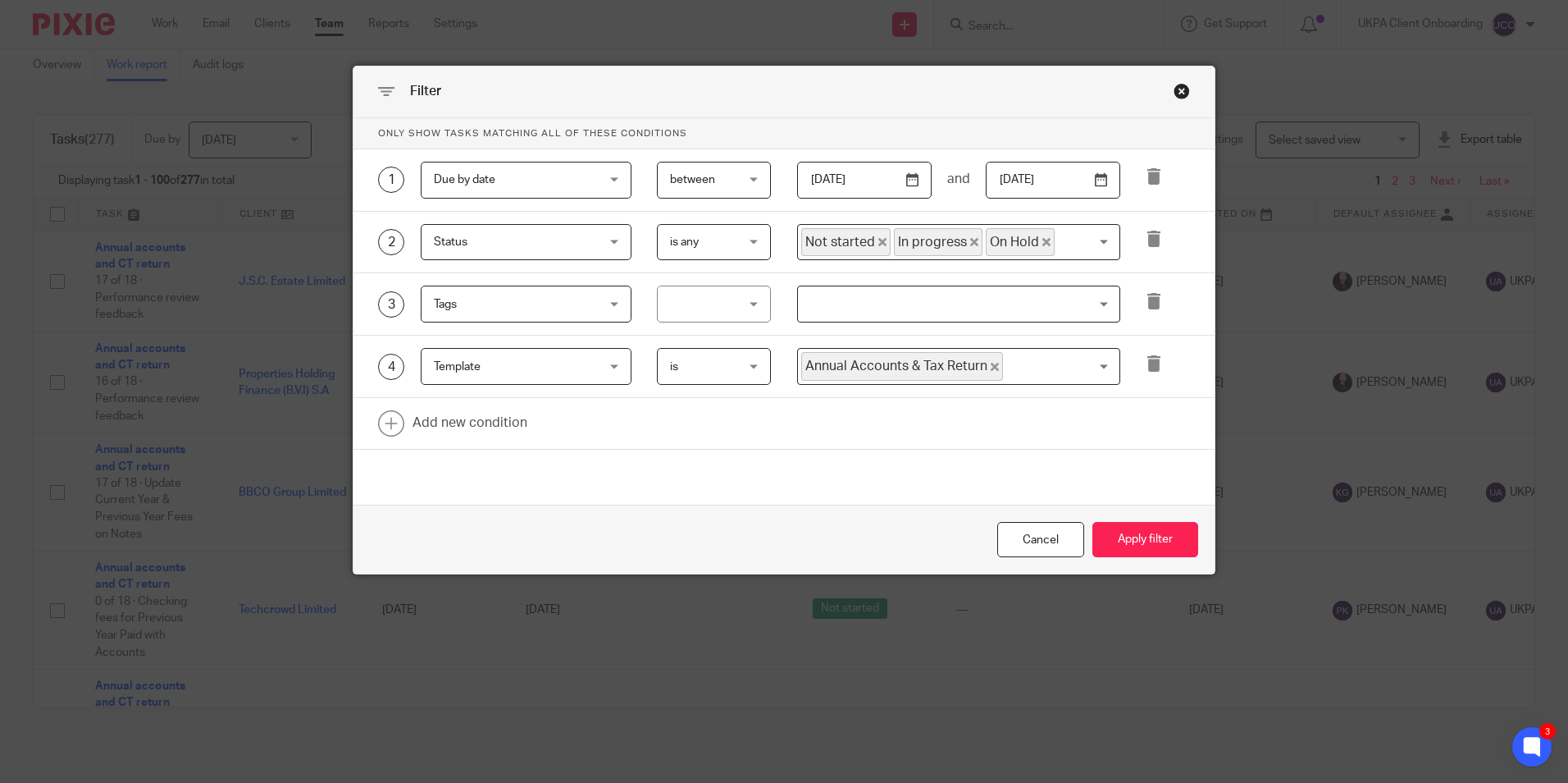
click at [1042, 240] on icon "Deselect On Hold" at bounding box center [1046, 242] width 8 height 8
click at [969, 241] on span "In progress" at bounding box center [938, 242] width 88 height 29
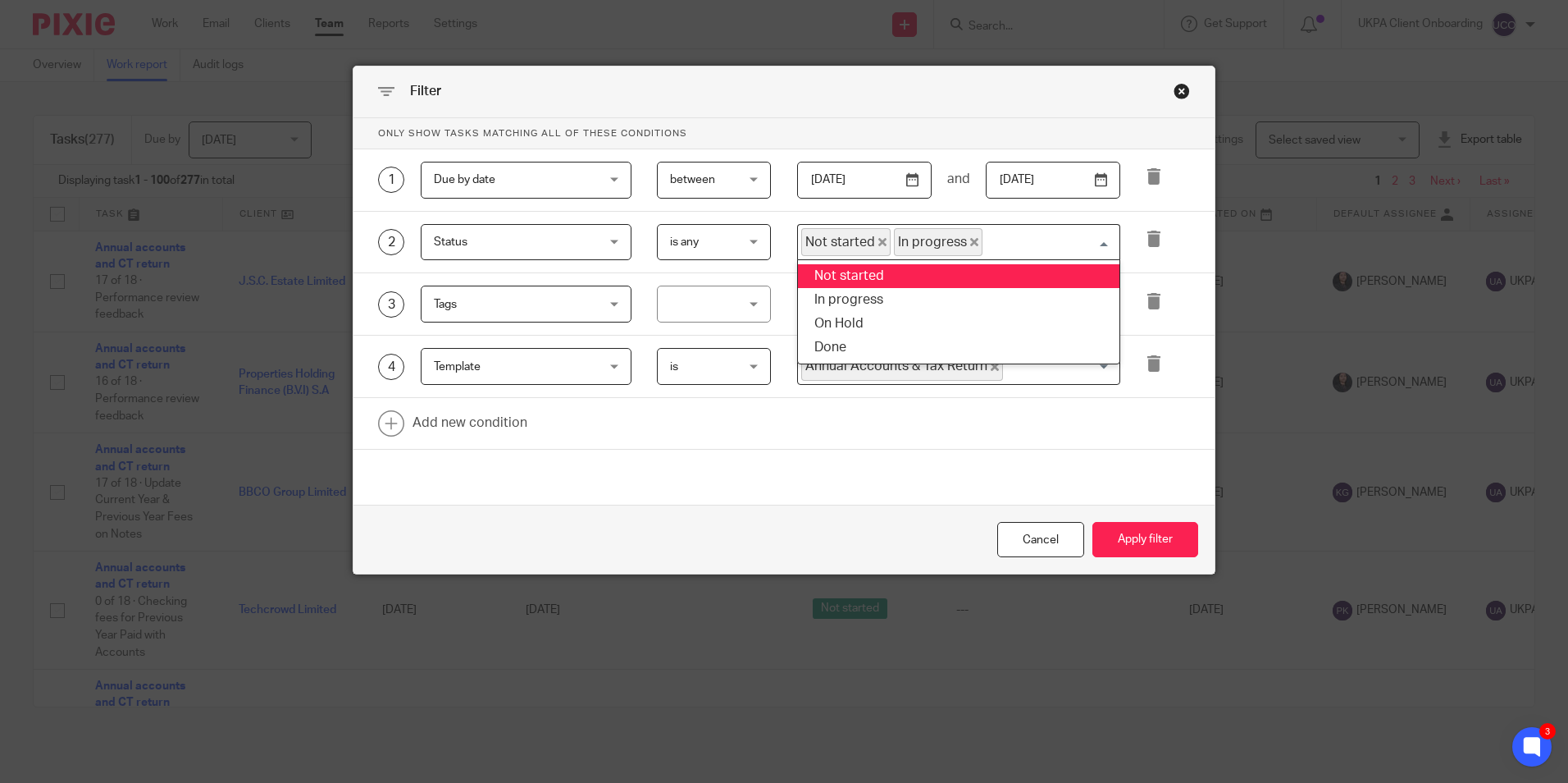
click at [970, 245] on icon "Deselect In progress" at bounding box center [974, 242] width 8 height 8
click at [878, 241] on icon "Deselect Not started" at bounding box center [882, 242] width 8 height 8
click at [896, 245] on input "Search for option" at bounding box center [954, 242] width 311 height 29
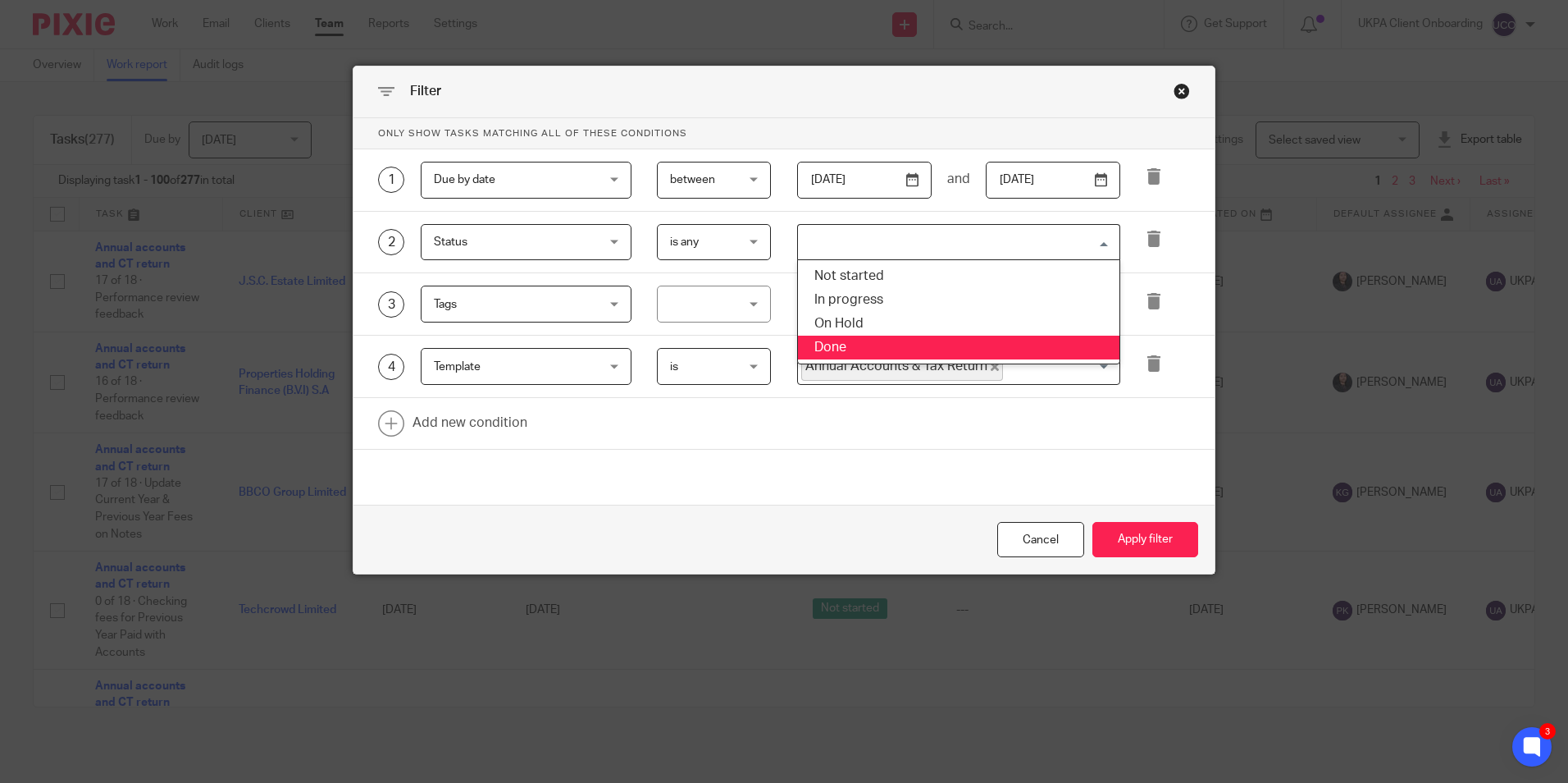
drag, startPoint x: 854, startPoint y: 339, endPoint x: 873, endPoint y: 324, distance: 24.2
click at [853, 339] on li "Done" at bounding box center [958, 347] width 321 height 24
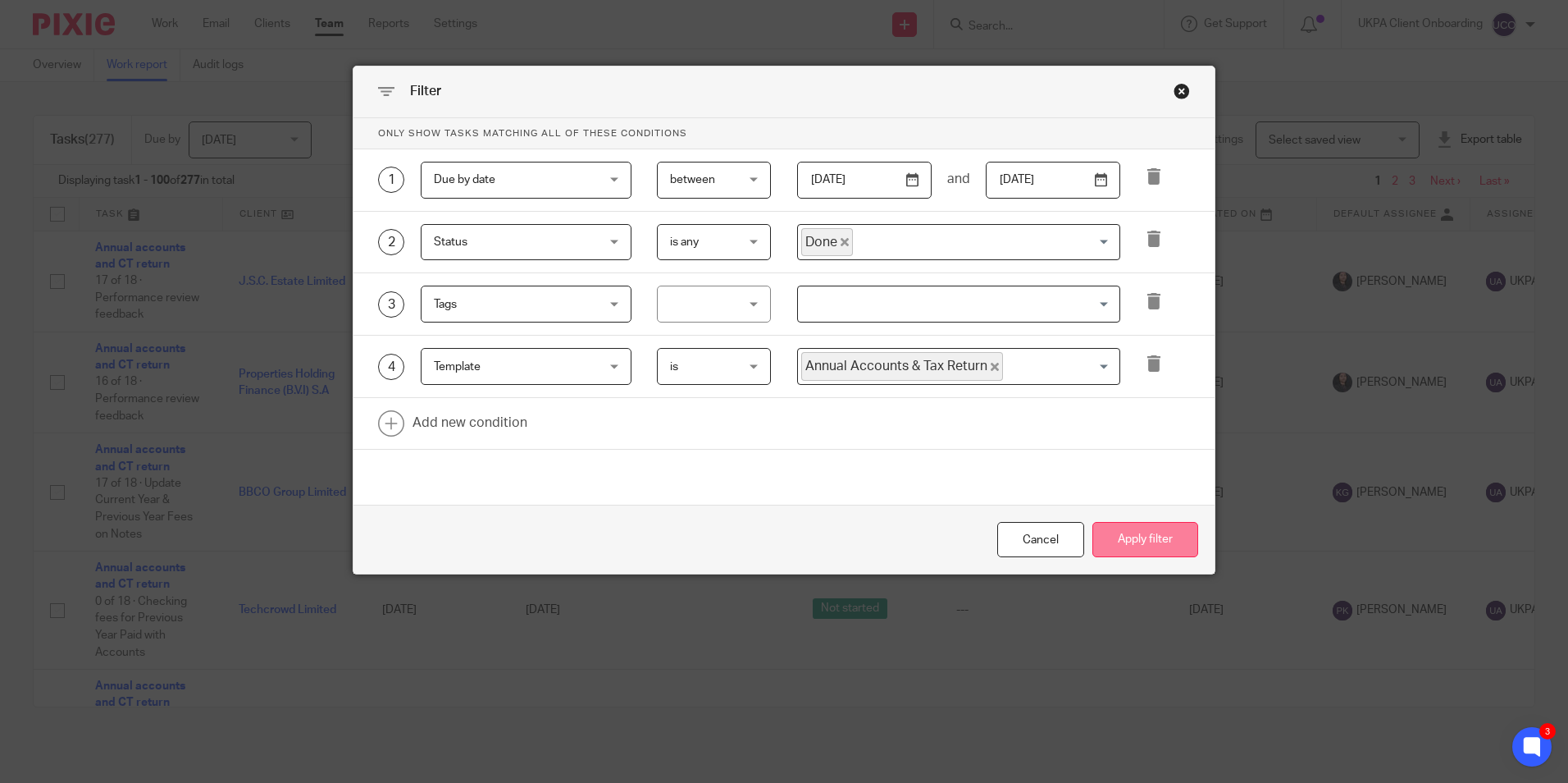
click at [1116, 531] on button "Apply filter" at bounding box center [1145, 539] width 105 height 35
